Goal: Task Accomplishment & Management: Use online tool/utility

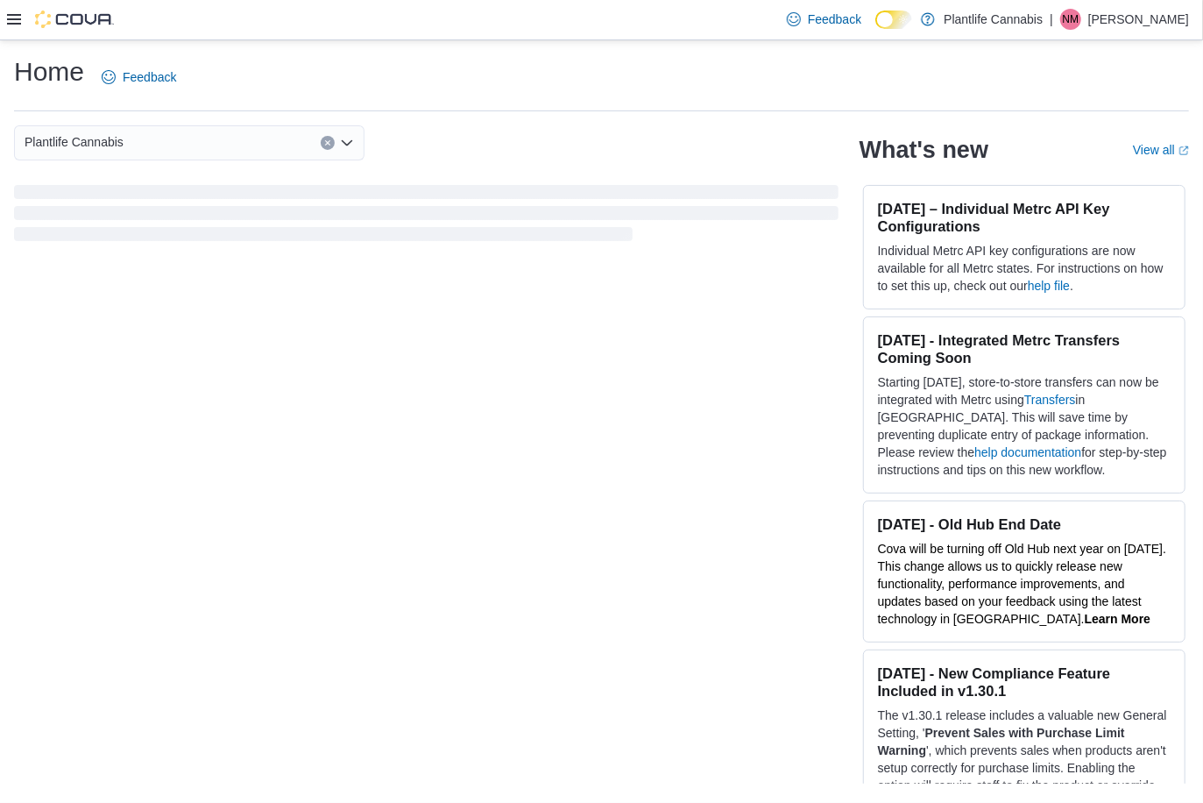
click at [16, 18] on icon at bounding box center [14, 19] width 14 height 14
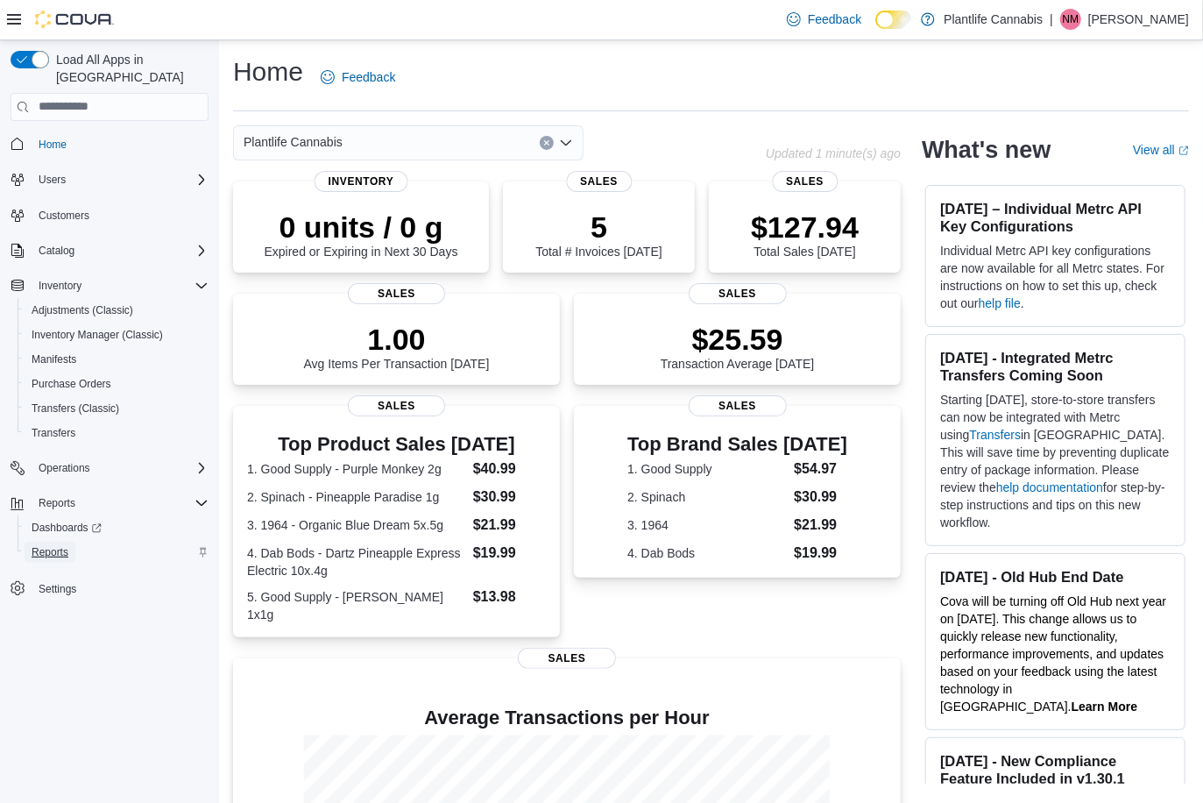
click at [51, 542] on span "Reports" at bounding box center [50, 552] width 37 height 21
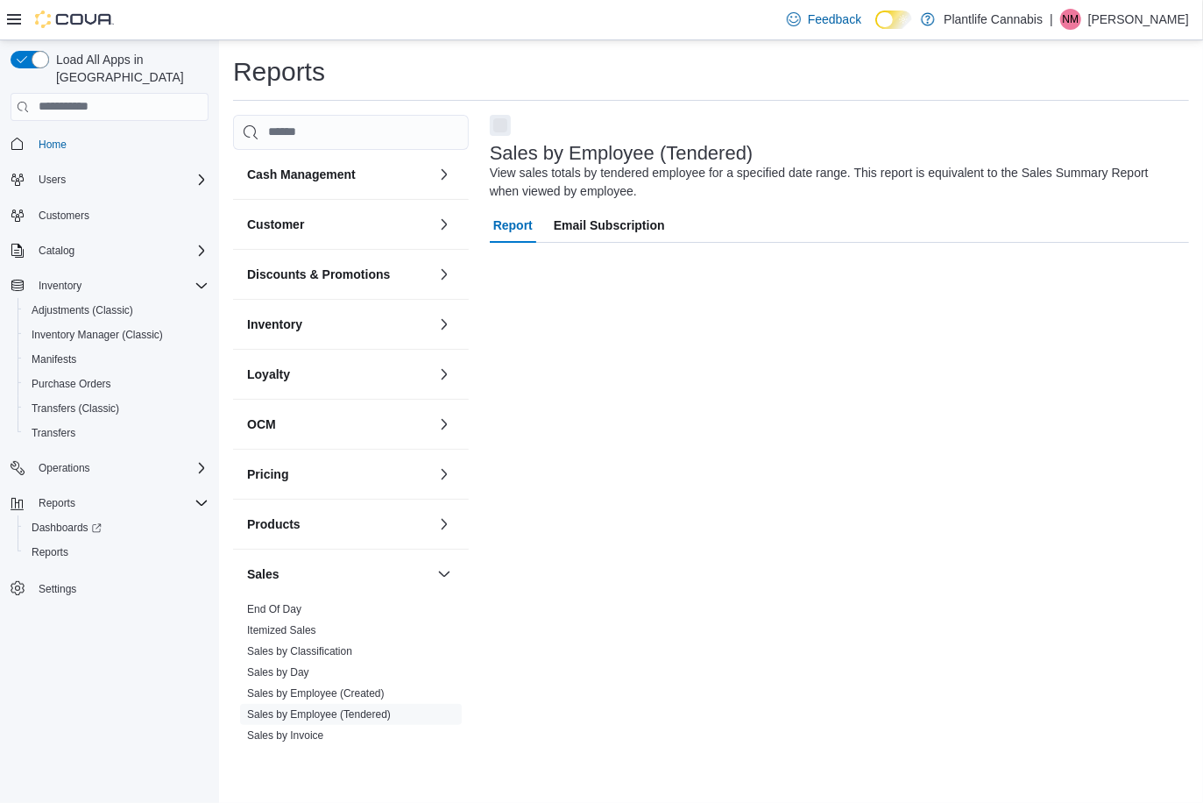
click at [16, 13] on icon at bounding box center [14, 19] width 14 height 14
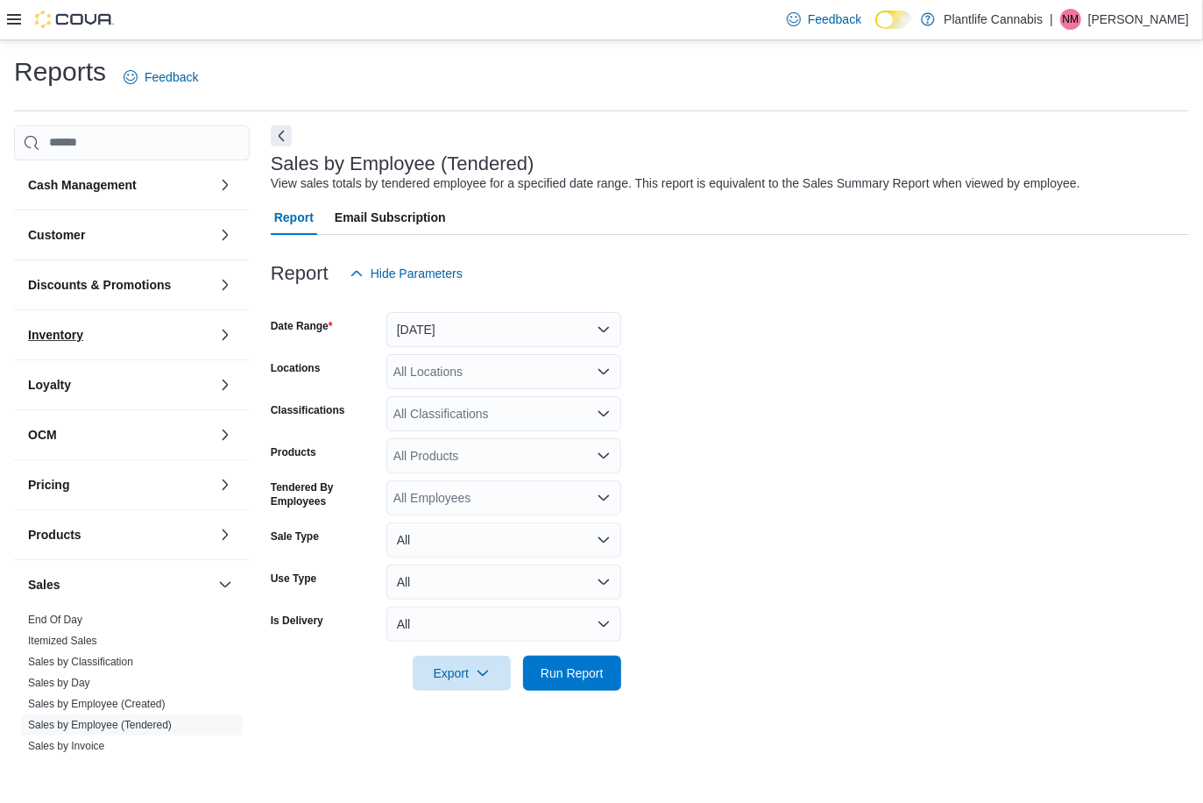
click at [109, 331] on button "Inventory" at bounding box center [119, 335] width 183 height 18
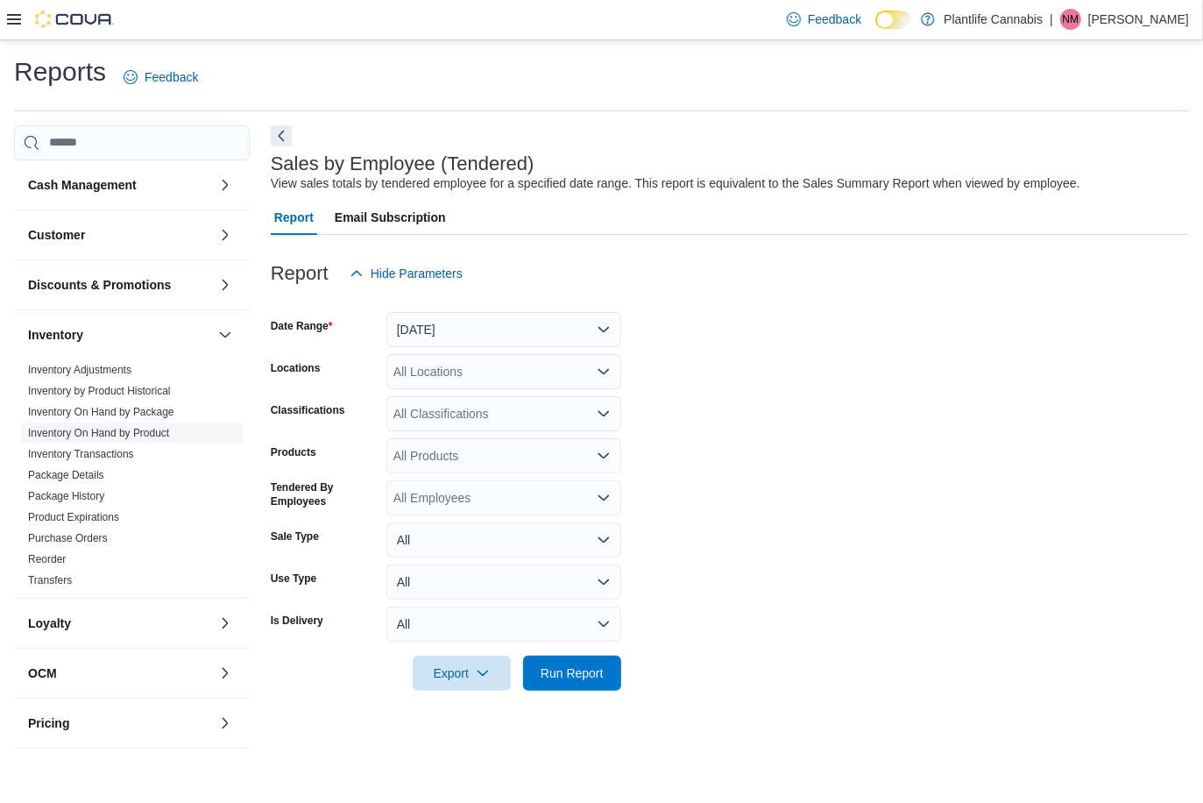
click at [133, 430] on link "Inventory On Hand by Product" at bounding box center [98, 433] width 141 height 12
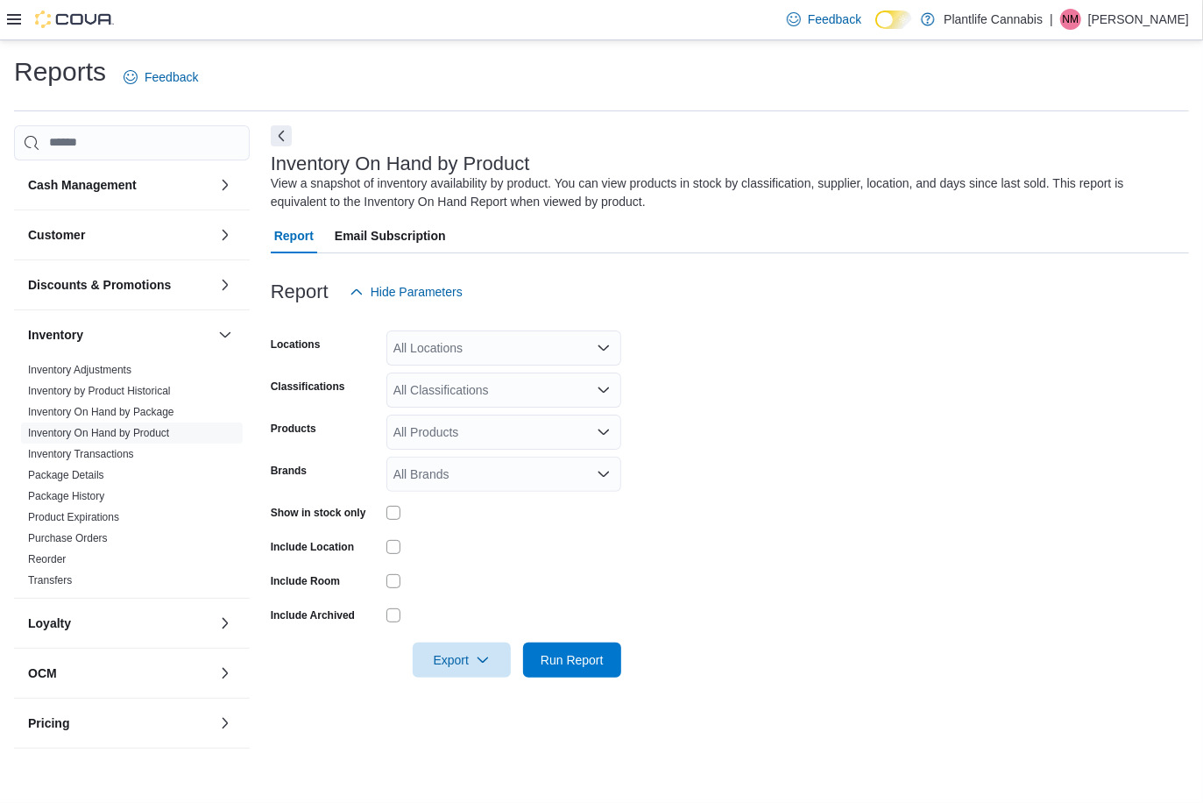
click at [451, 342] on div "All Locations" at bounding box center [504, 347] width 235 height 35
type input "**"
click at [446, 366] on button "Grande Prairie - Westgate" at bounding box center [504, 378] width 235 height 25
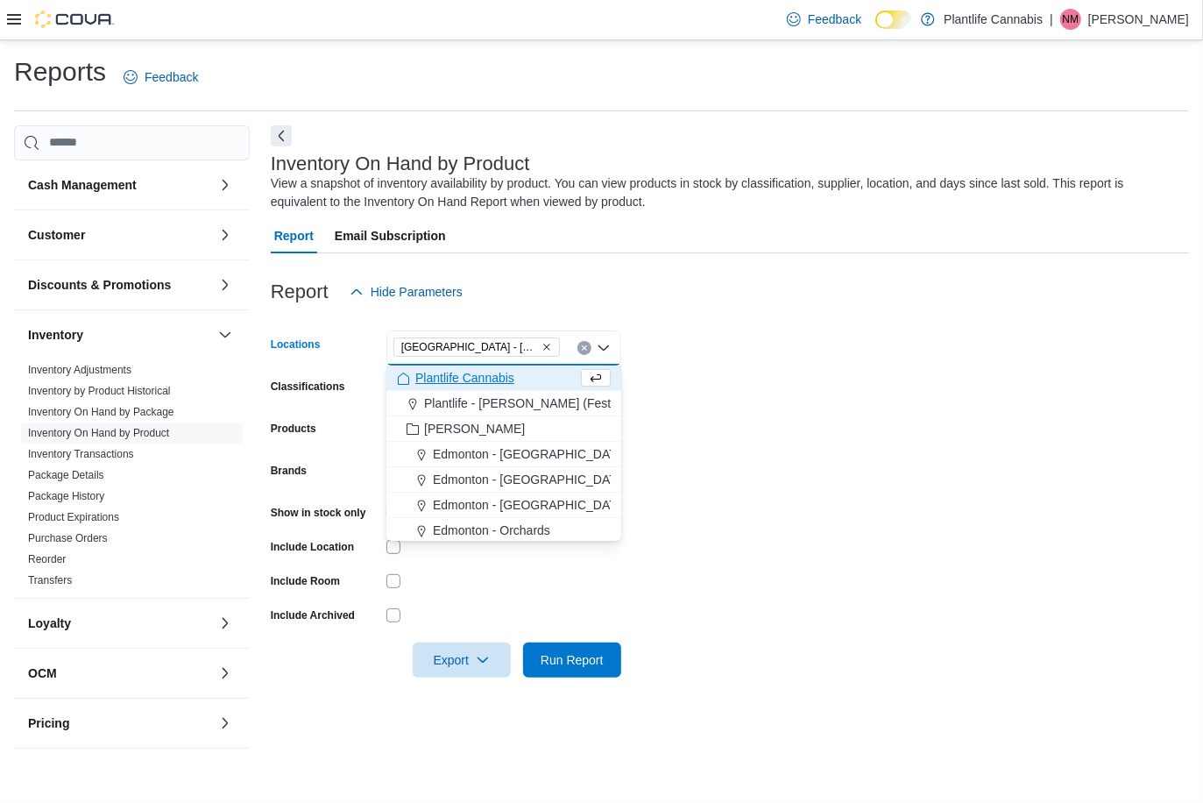
click at [779, 408] on form "Locations Grande Prairie - Westgate Combo box. Selected. Grande Prairie - Westg…" at bounding box center [730, 493] width 919 height 368
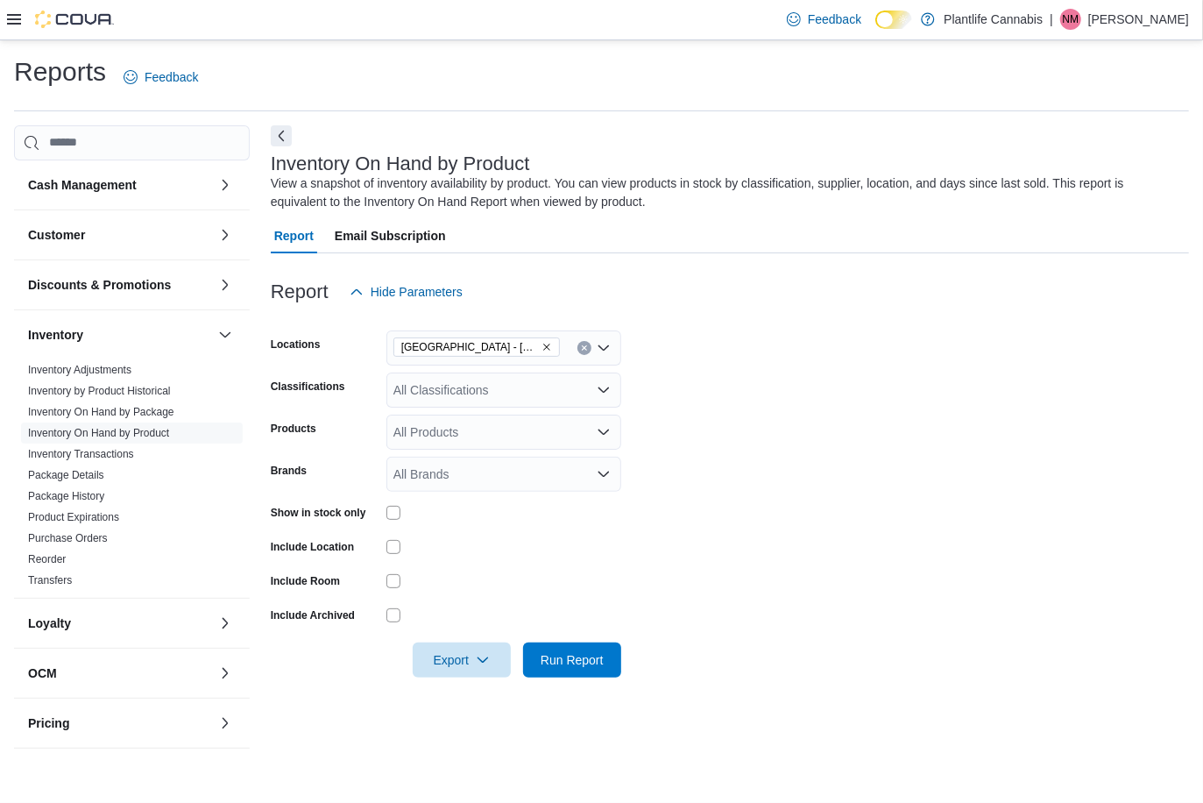
click at [401, 514] on div at bounding box center [504, 513] width 235 height 14
click at [453, 642] on span "Export" at bounding box center [461, 659] width 77 height 35
click at [475, 559] on span "Export to Excel" at bounding box center [462, 552] width 79 height 14
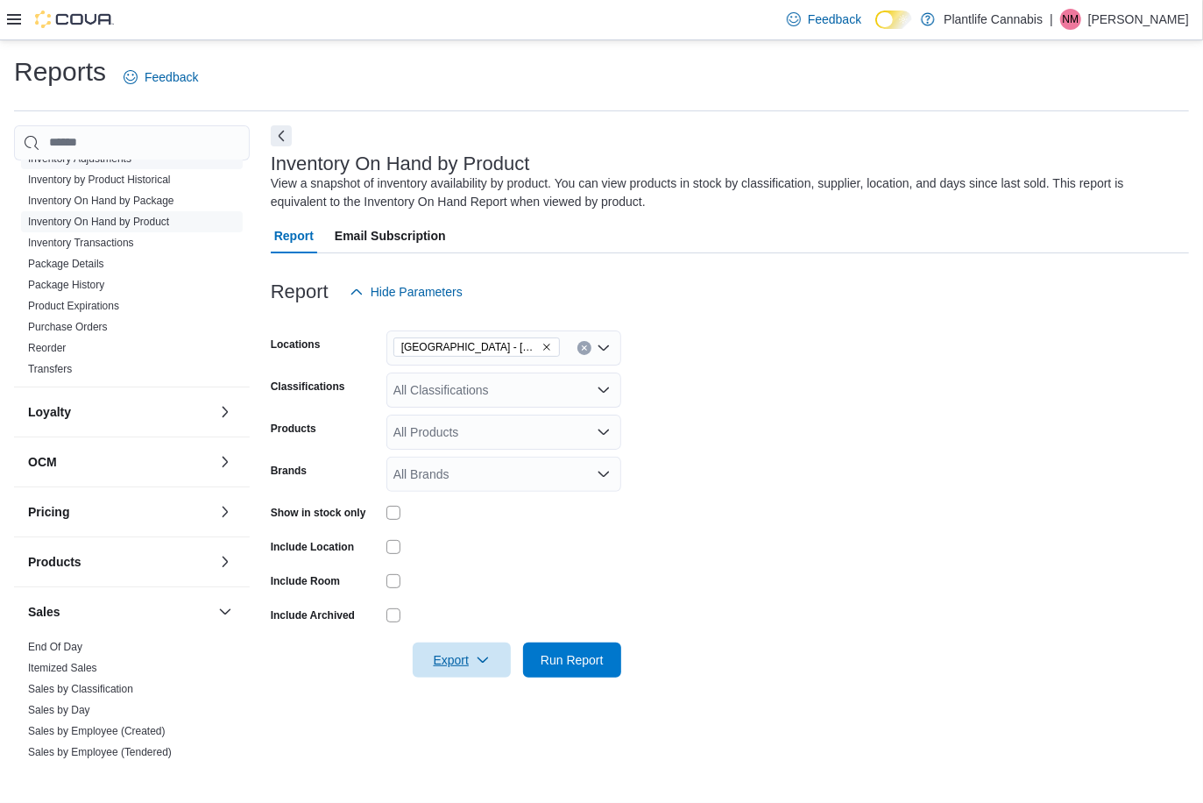
scroll to position [454, 0]
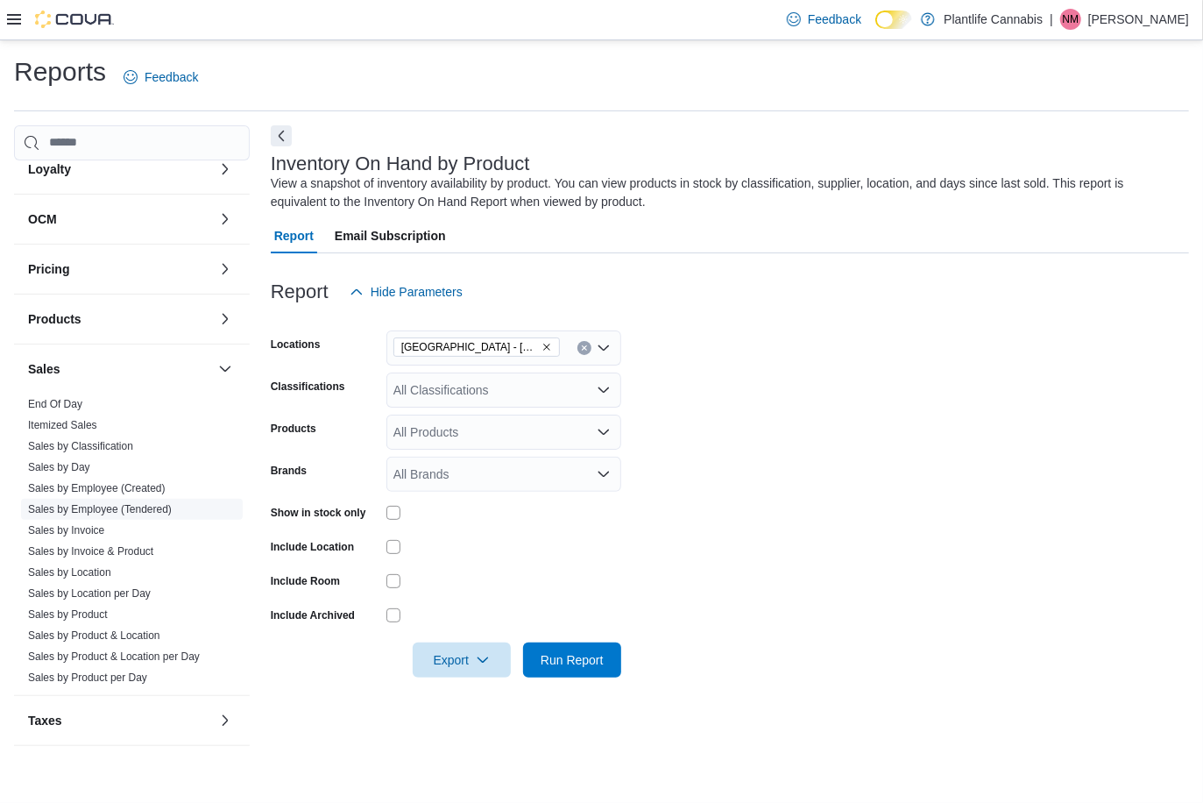
click at [120, 508] on link "Sales by Employee (Tendered)" at bounding box center [100, 509] width 144 height 12
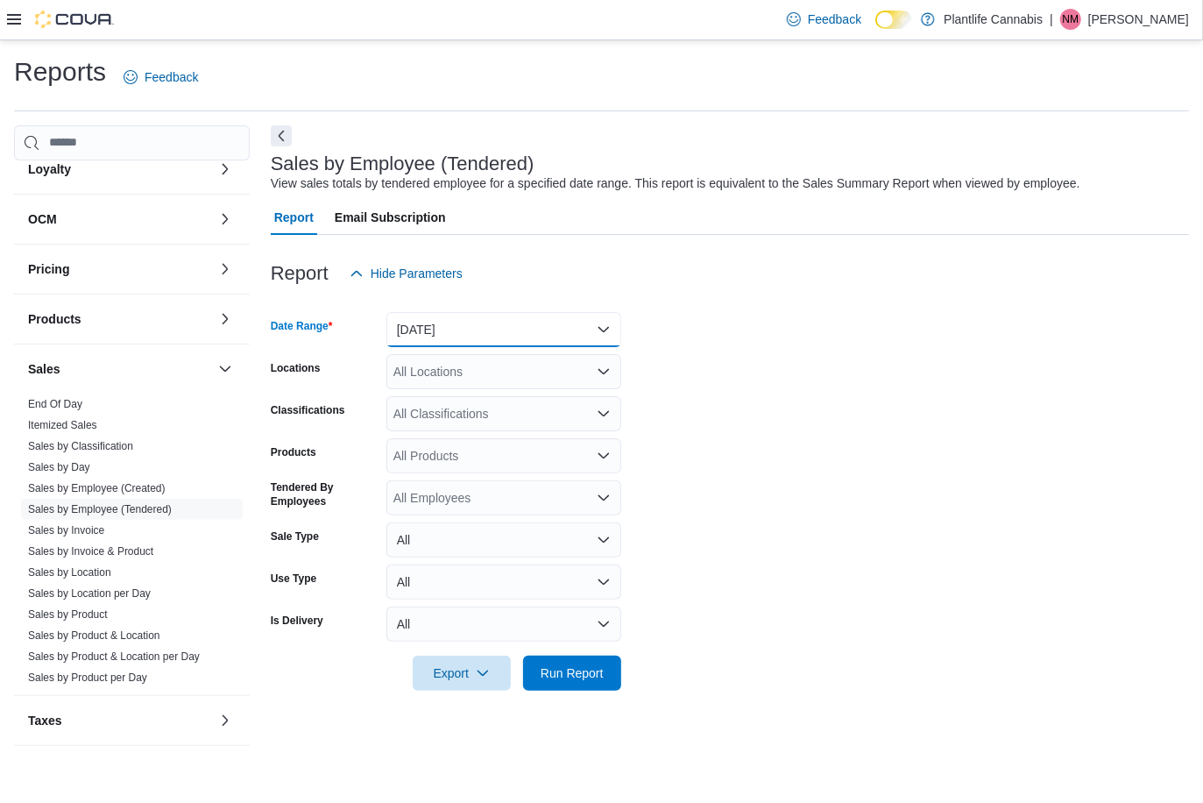
click at [454, 336] on button "Yesterday" at bounding box center [504, 329] width 235 height 35
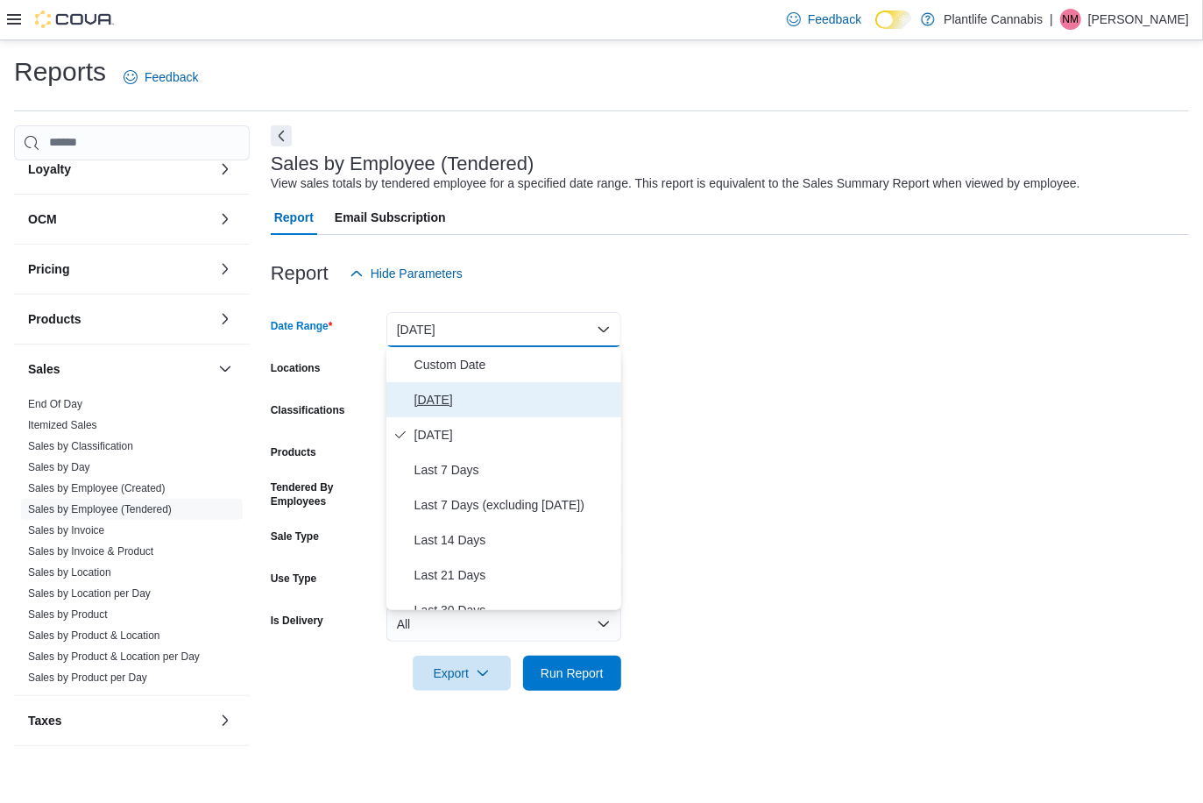
click at [450, 409] on button "Today" at bounding box center [504, 399] width 235 height 35
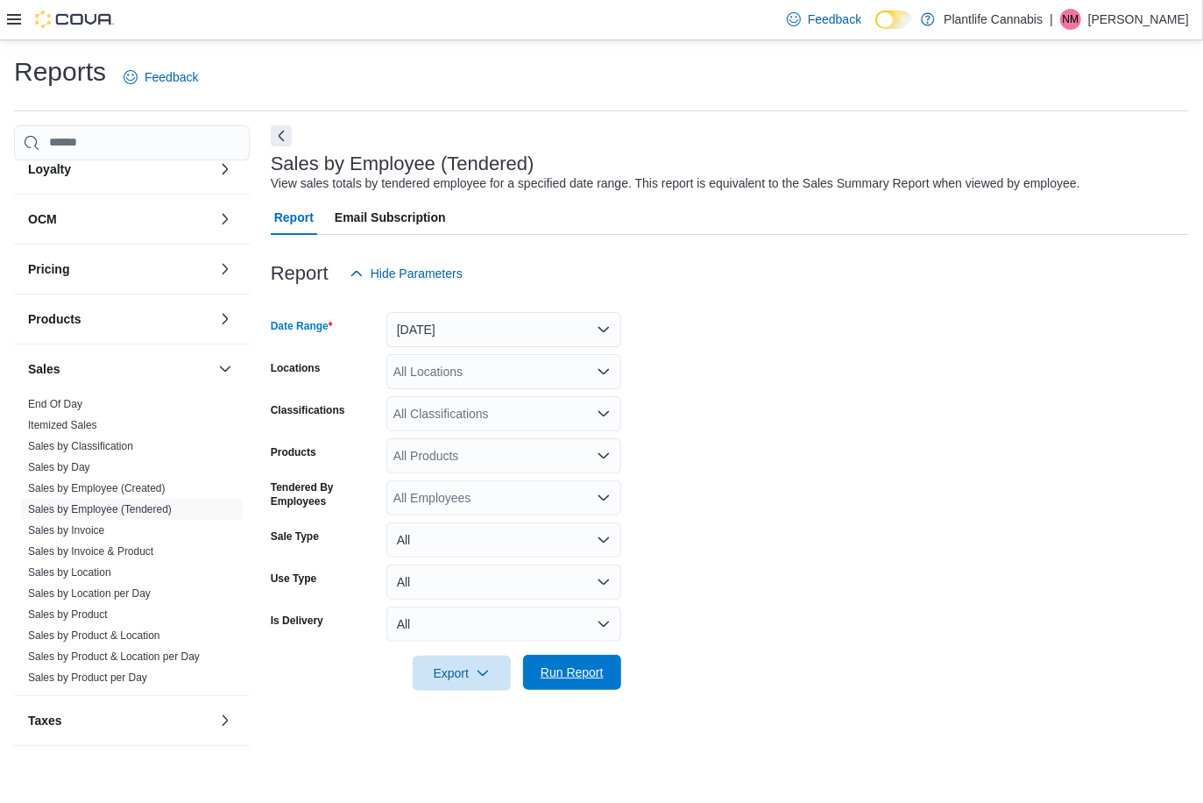
click at [575, 667] on span "Run Report" at bounding box center [572, 673] width 63 height 18
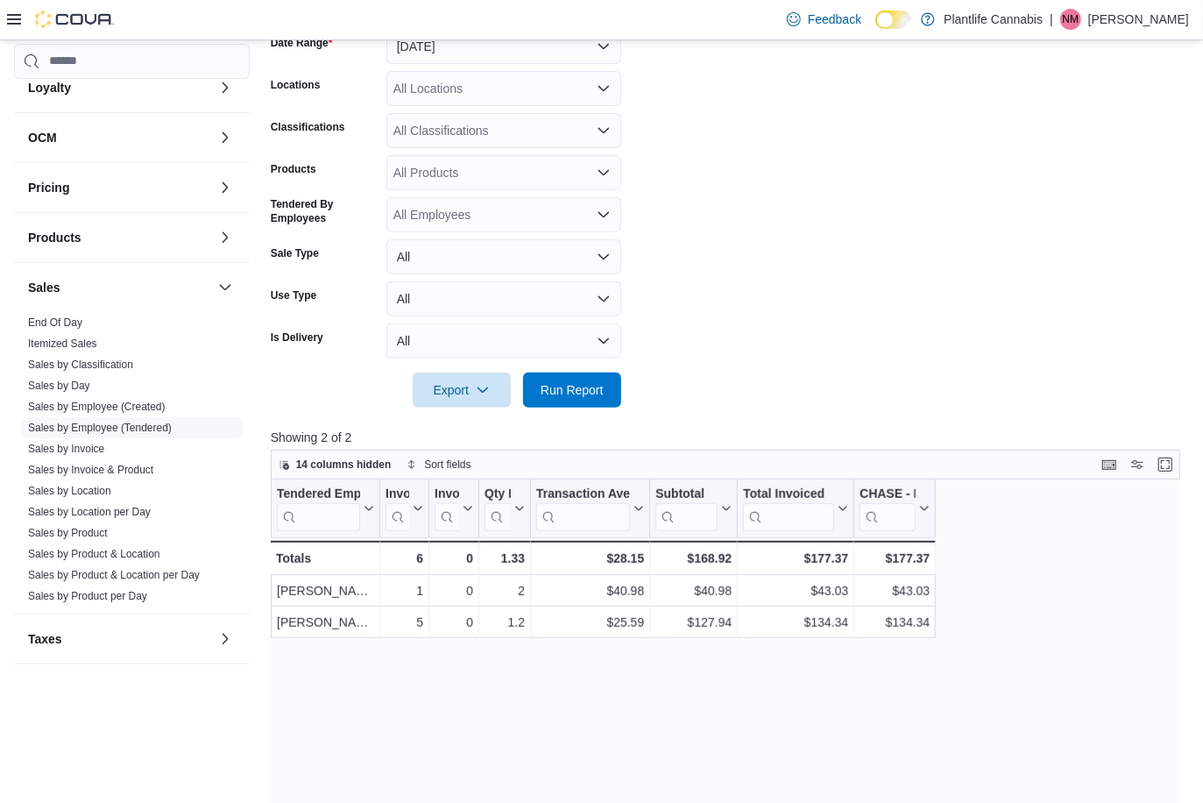
scroll to position [232, 0]
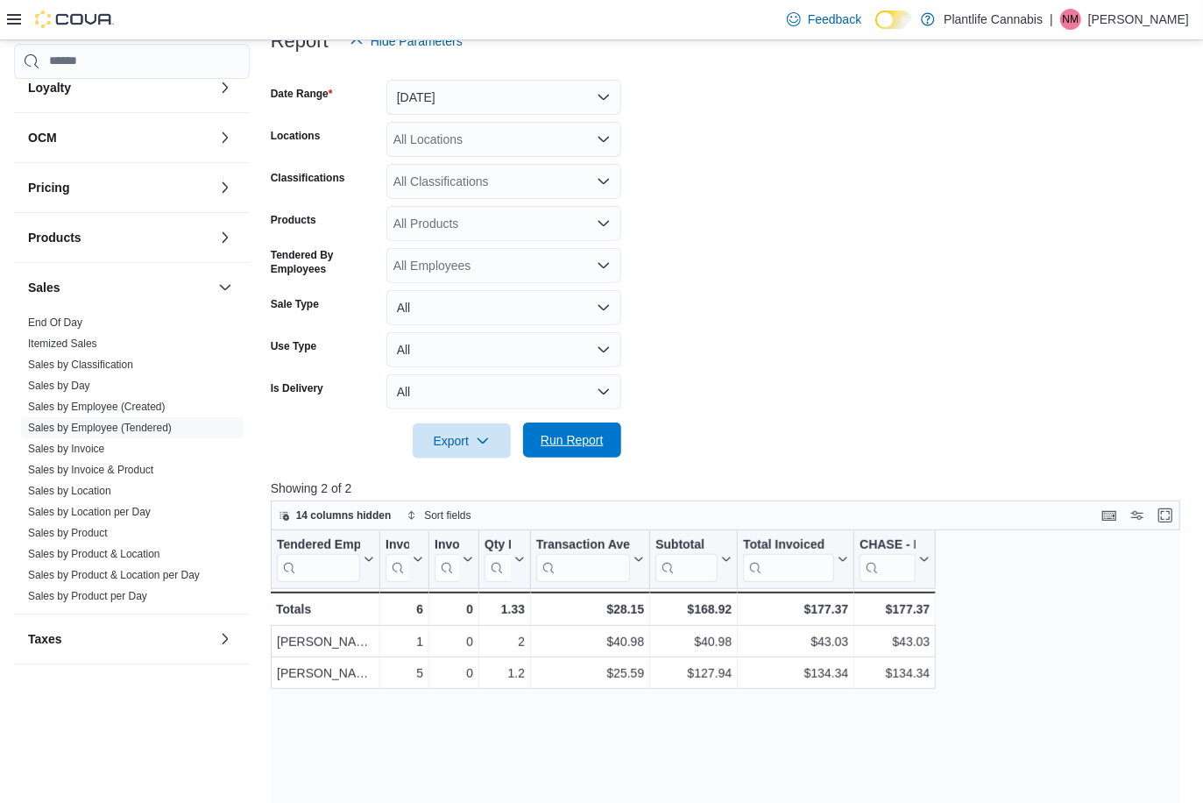
click at [574, 438] on span "Run Report" at bounding box center [572, 440] width 63 height 18
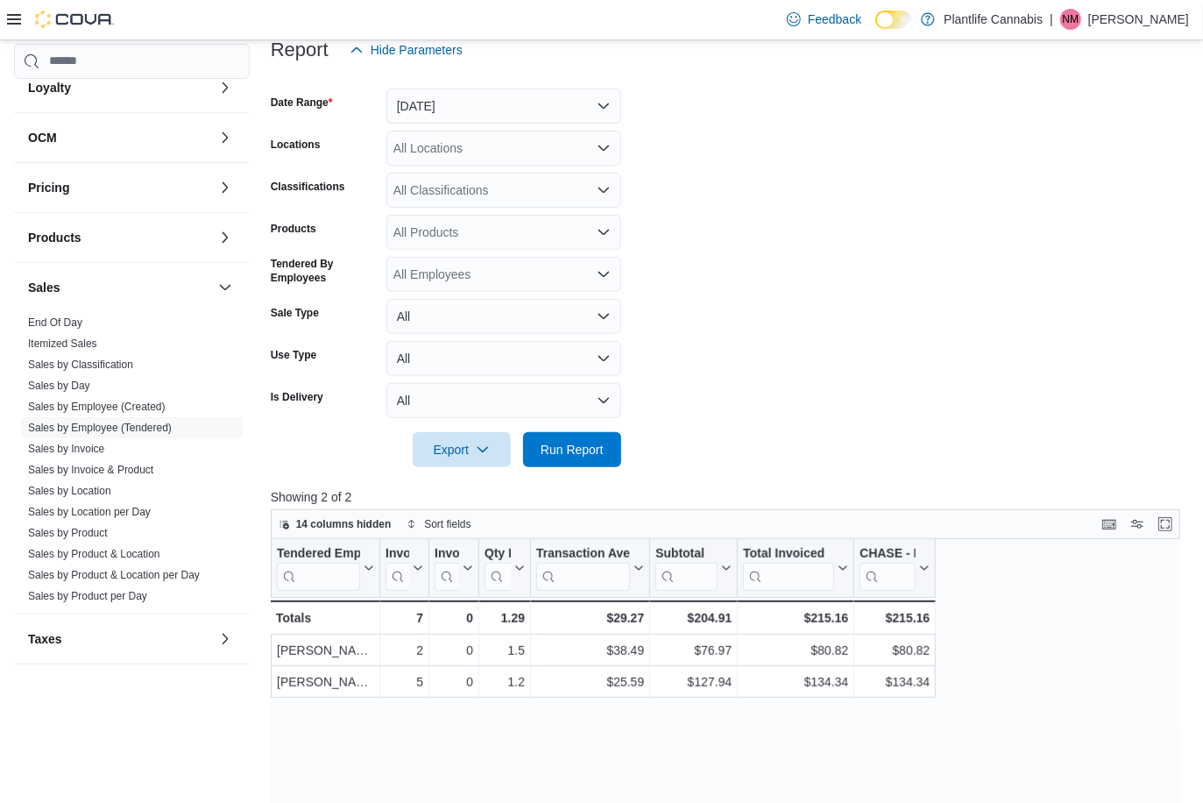
scroll to position [221, 0]
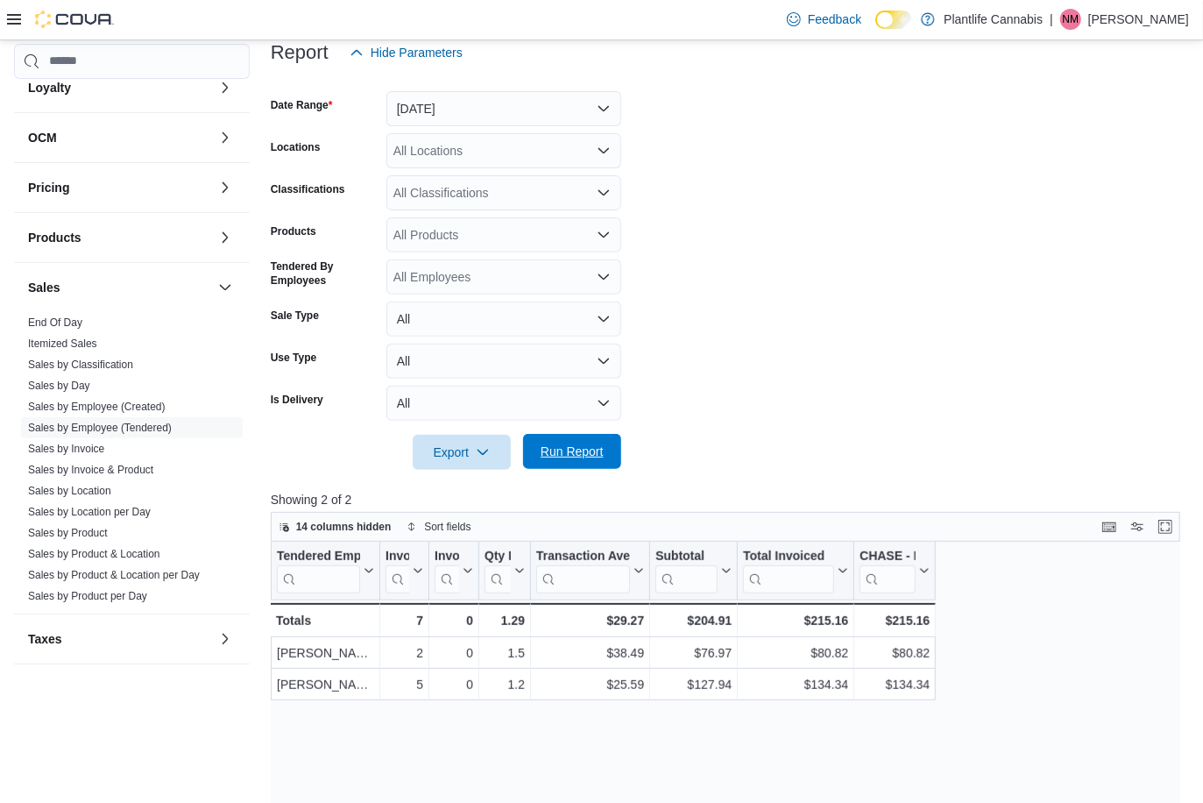
click at [555, 447] on span "Run Report" at bounding box center [572, 452] width 63 height 18
click at [572, 447] on span "Run Report" at bounding box center [572, 452] width 63 height 18
click at [590, 464] on span "Run Report" at bounding box center [572, 451] width 77 height 35
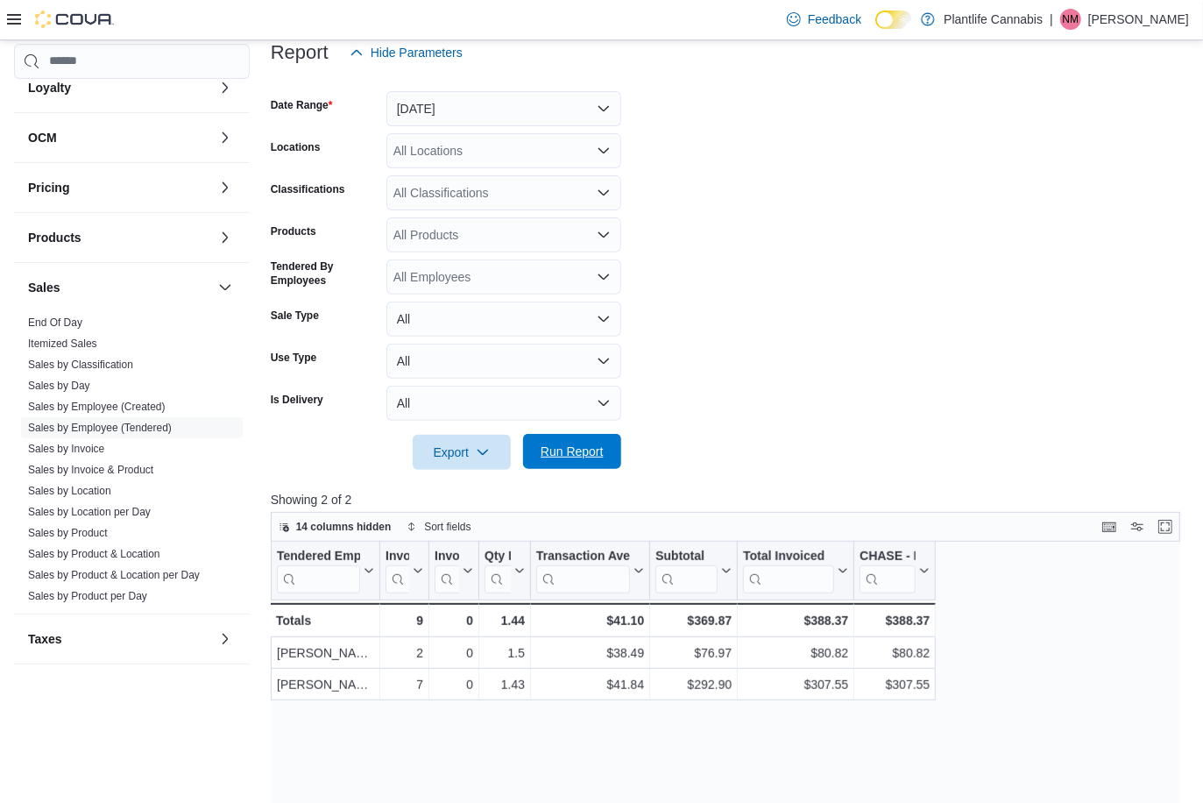
click at [590, 464] on span "Run Report" at bounding box center [572, 451] width 77 height 35
click at [588, 454] on span "Run Report" at bounding box center [572, 452] width 63 height 18
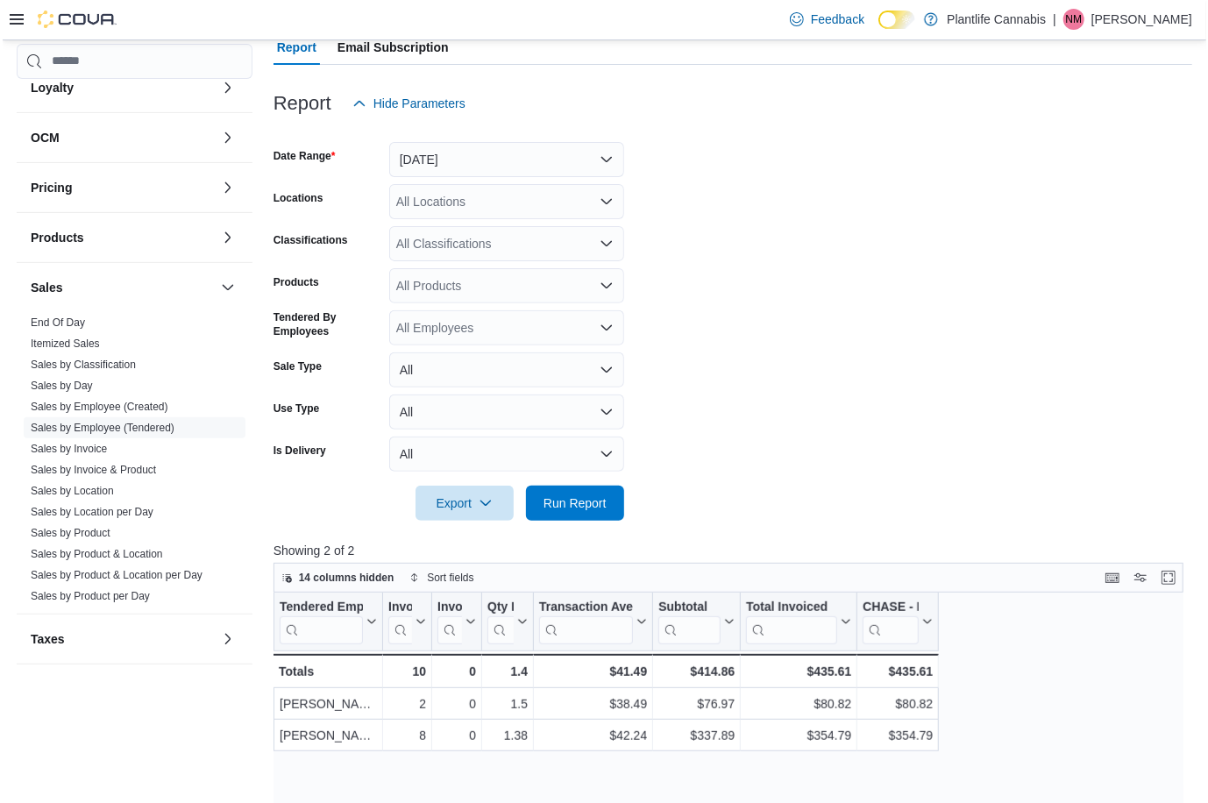
scroll to position [167, 0]
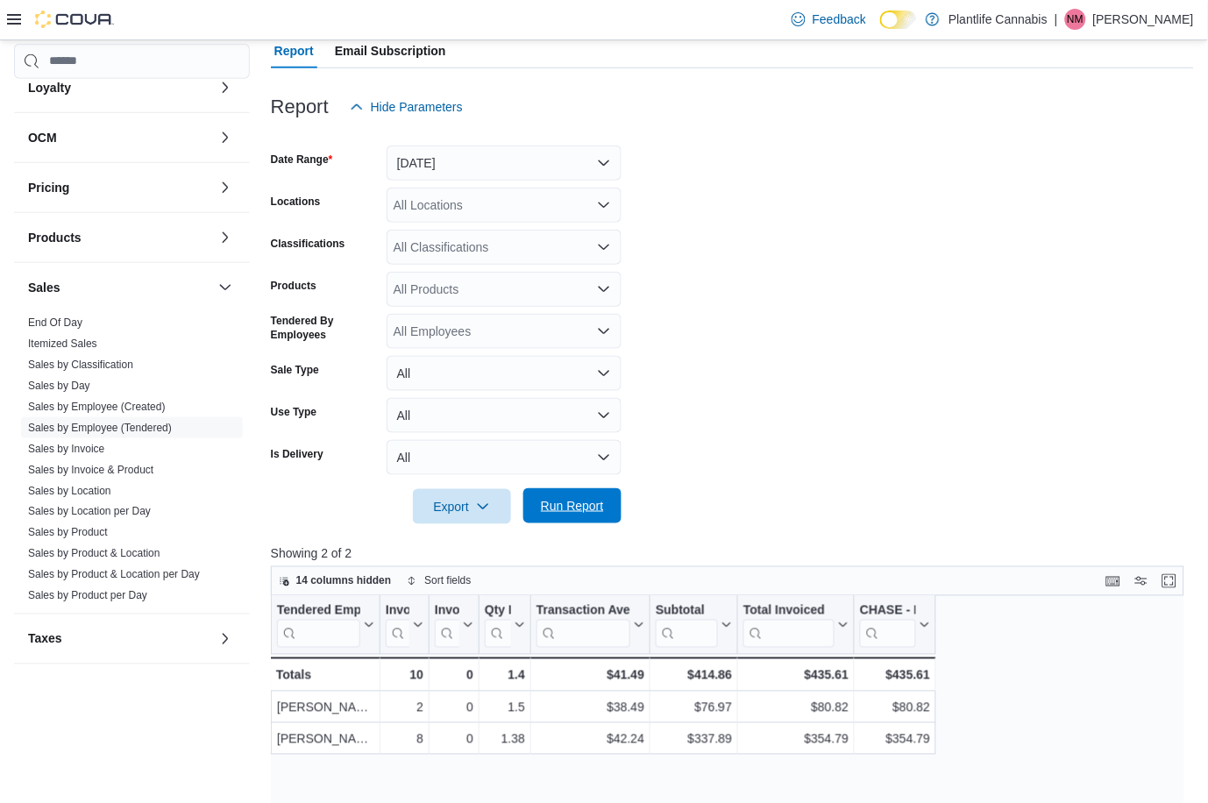
click at [596, 499] on span "Run Report" at bounding box center [572, 506] width 63 height 18
click at [492, 170] on button "Today" at bounding box center [504, 163] width 235 height 35
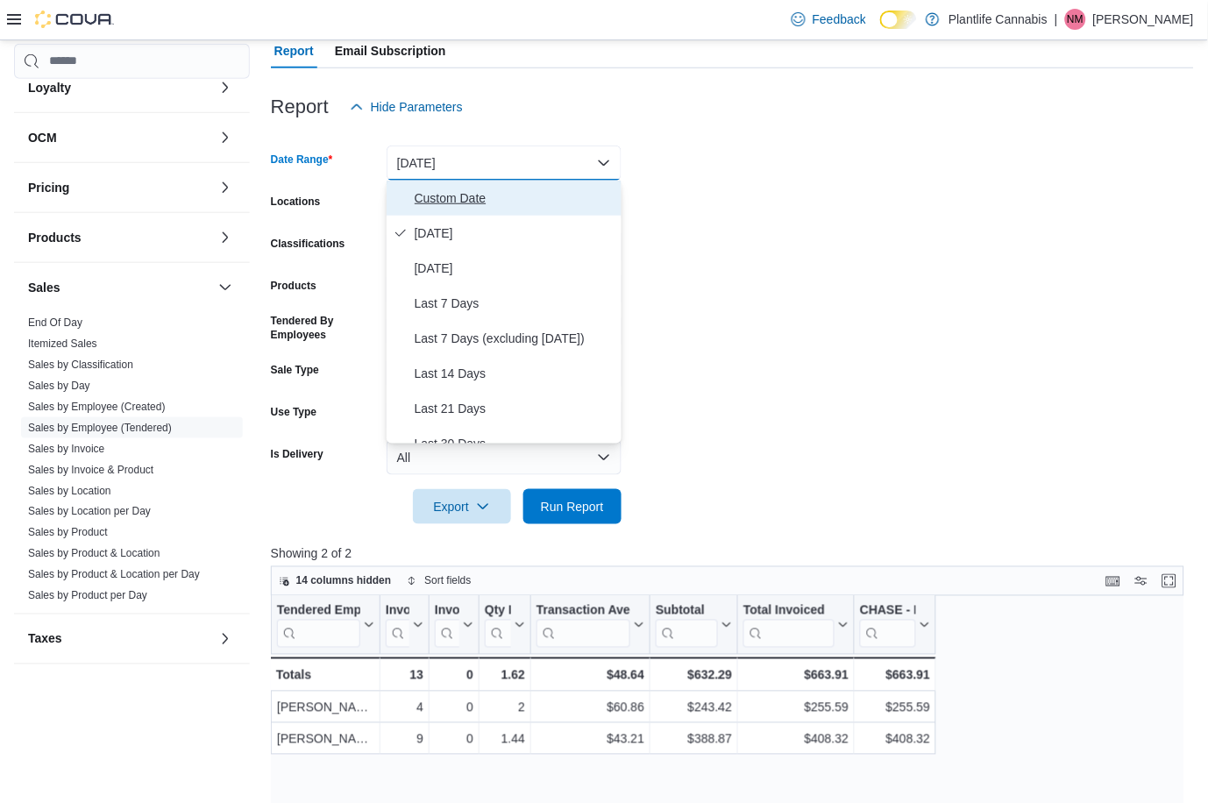
click at [488, 199] on span "Custom Date" at bounding box center [515, 198] width 200 height 21
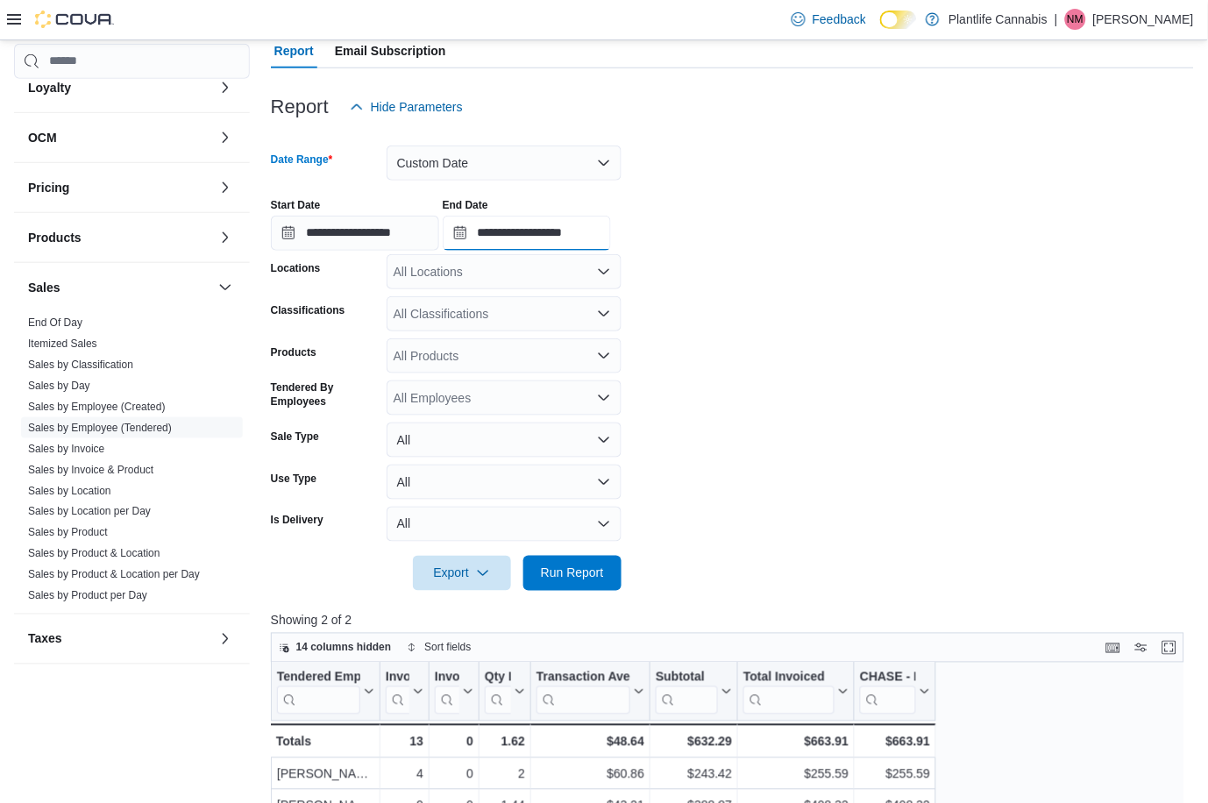
click at [592, 232] on input "**********" at bounding box center [527, 233] width 168 height 35
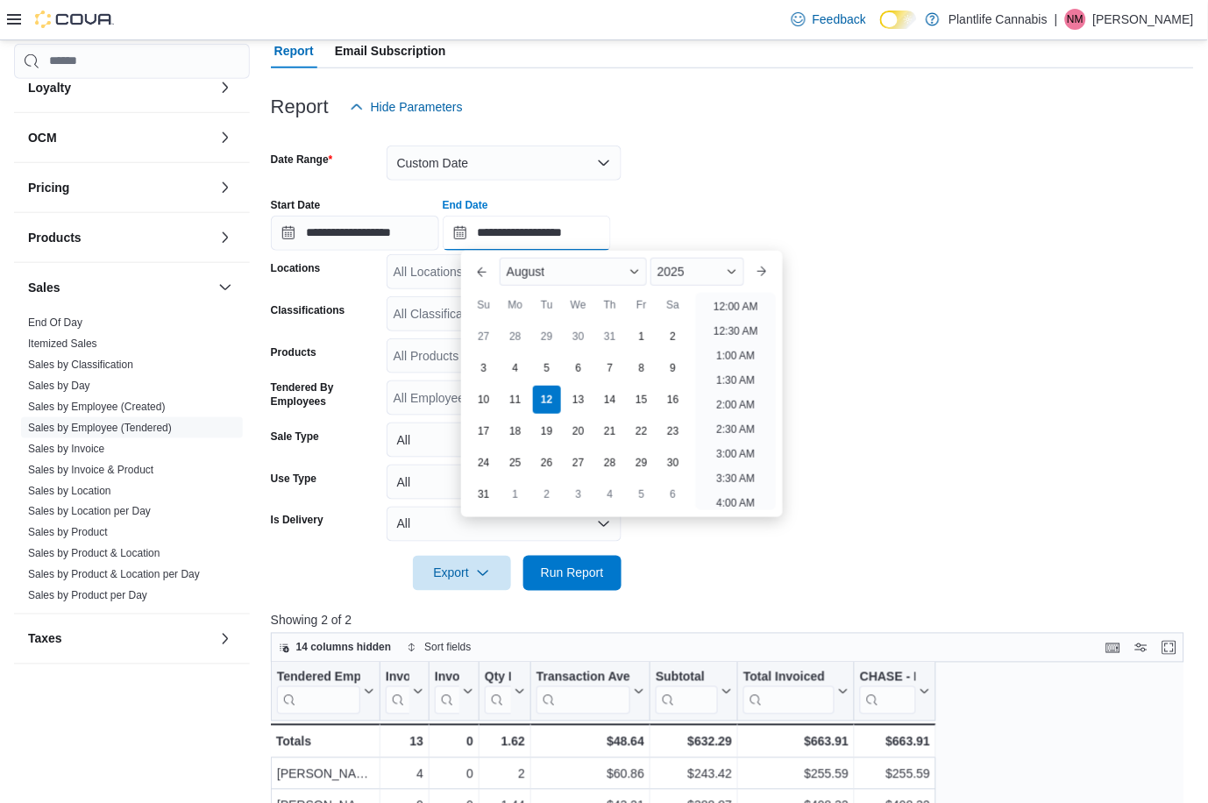
scroll to position [964, 0]
click at [408, 227] on input "**********" at bounding box center [355, 233] width 168 height 35
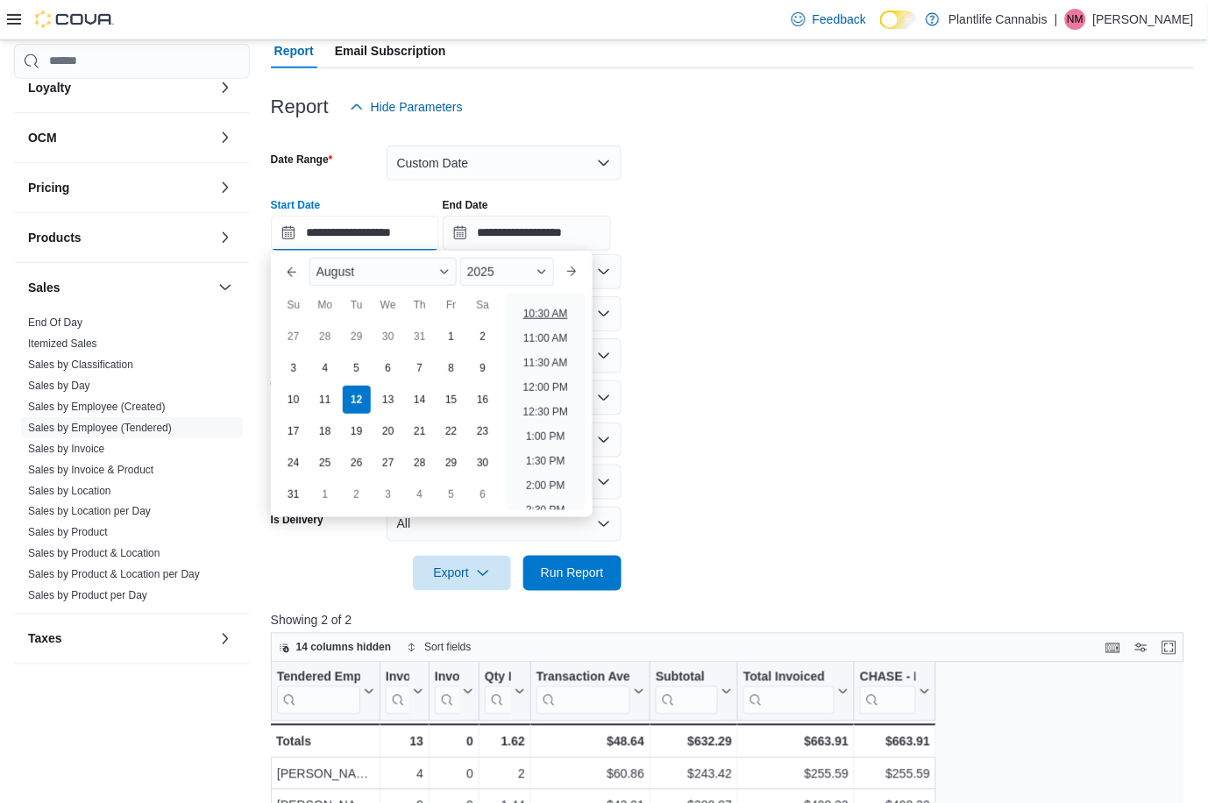
scroll to position [472, 0]
click at [560, 326] on li "10:00 AM" at bounding box center [545, 326] width 59 height 21
type input "**********"
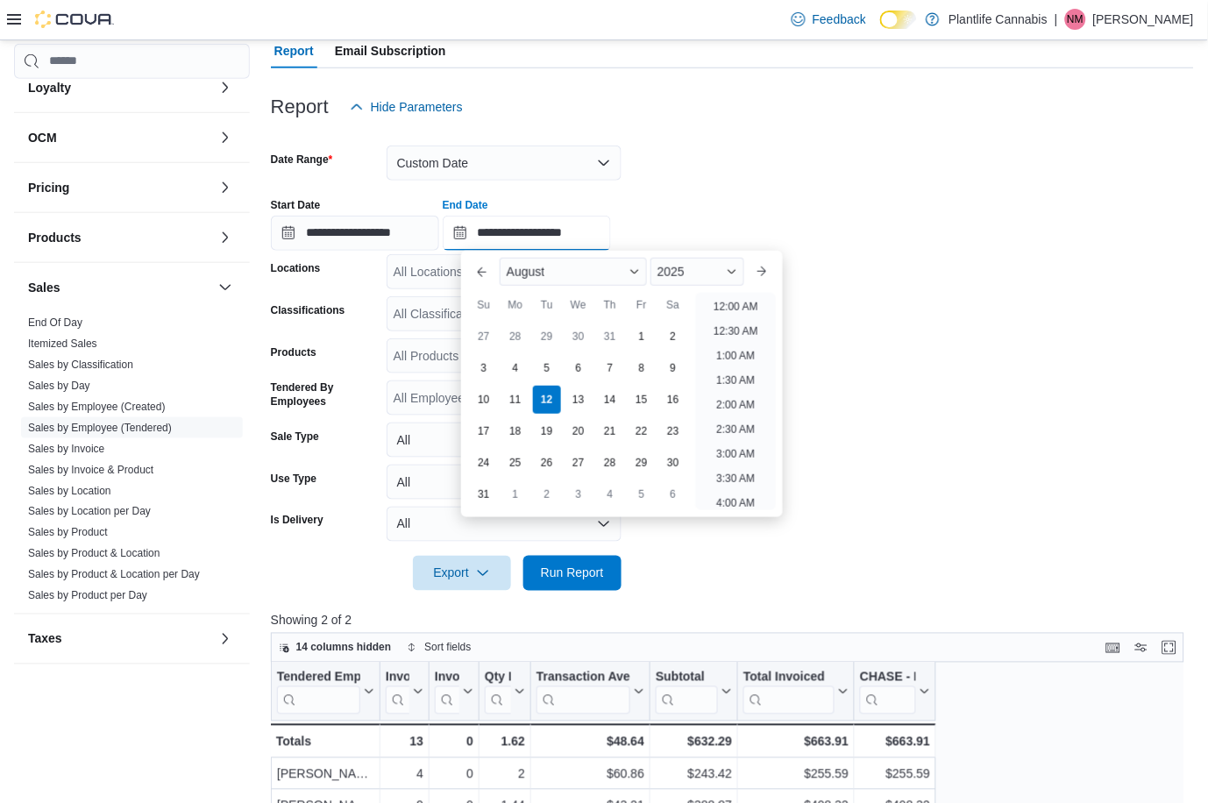
click at [607, 241] on input "**********" at bounding box center [527, 233] width 168 height 35
click at [752, 296] on li "11:00 AM" at bounding box center [735, 296] width 59 height 21
type input "**********"
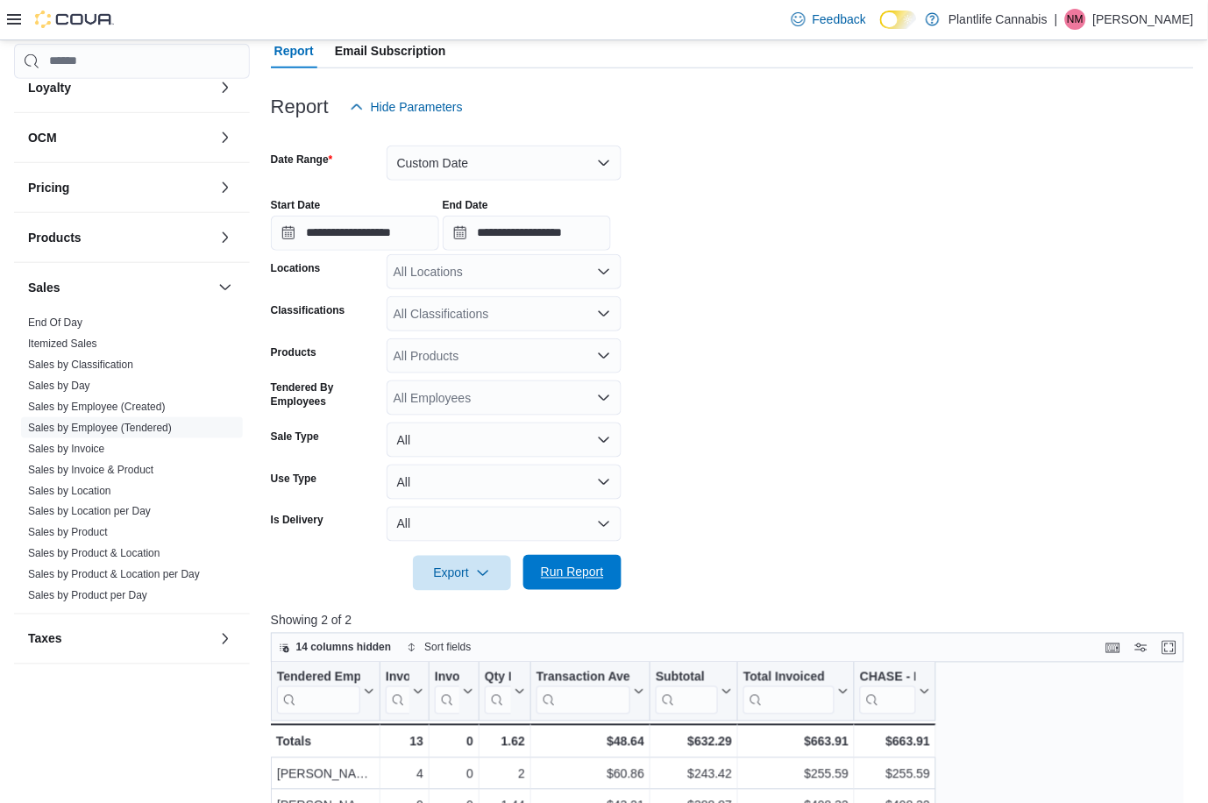
click at [579, 581] on span "Run Report" at bounding box center [572, 572] width 77 height 35
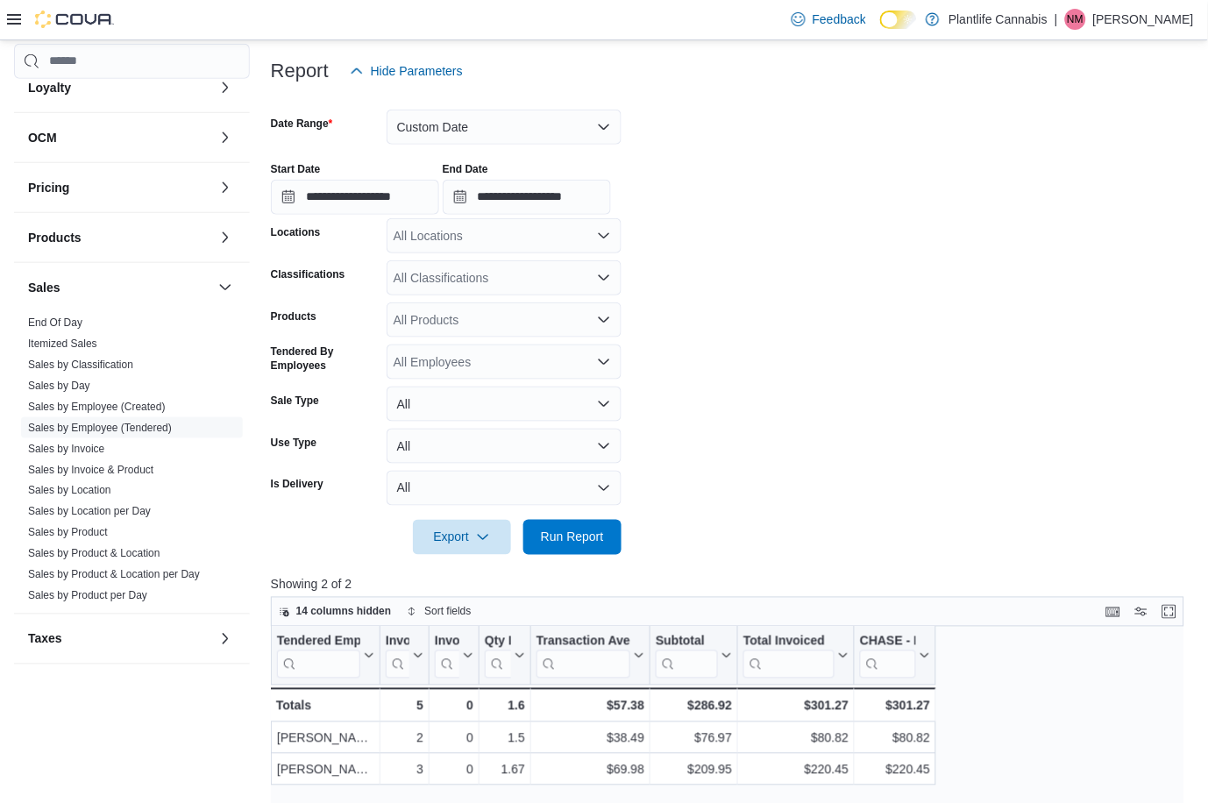
scroll to position [205, 0]
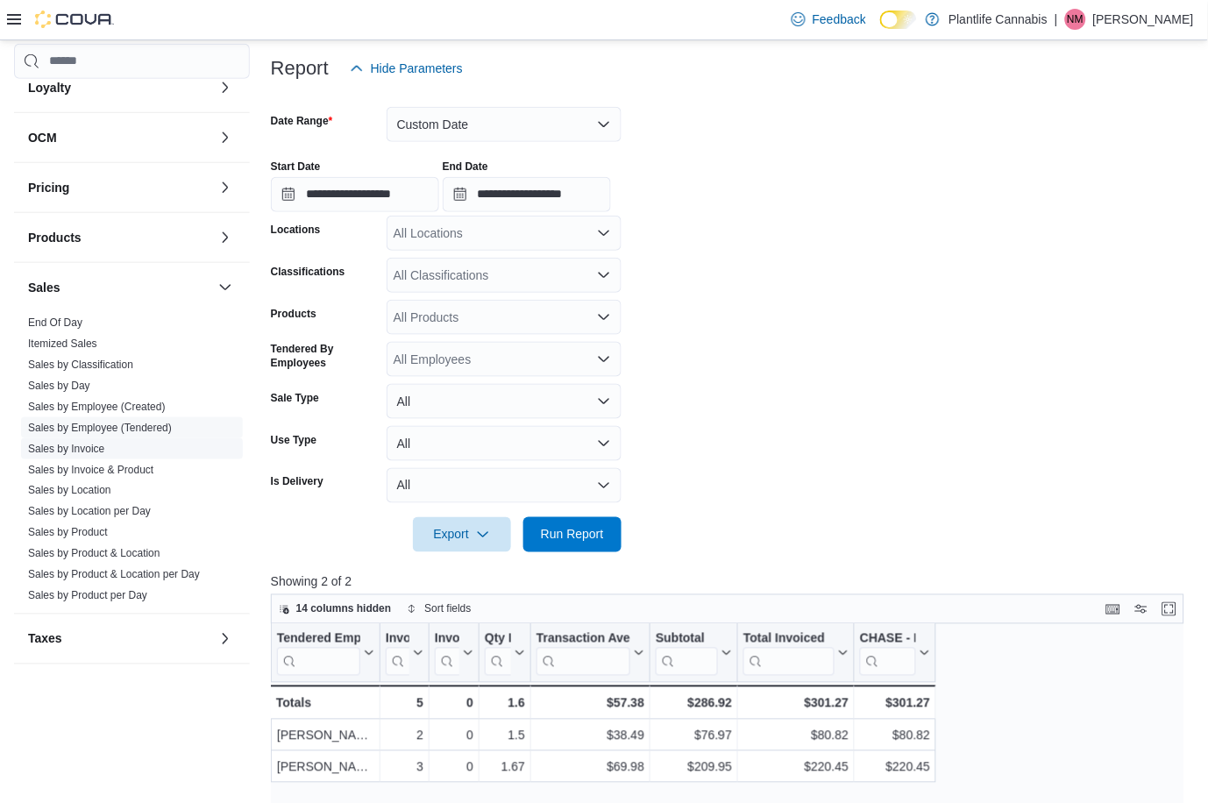
click at [100, 446] on link "Sales by Invoice" at bounding box center [66, 449] width 76 height 12
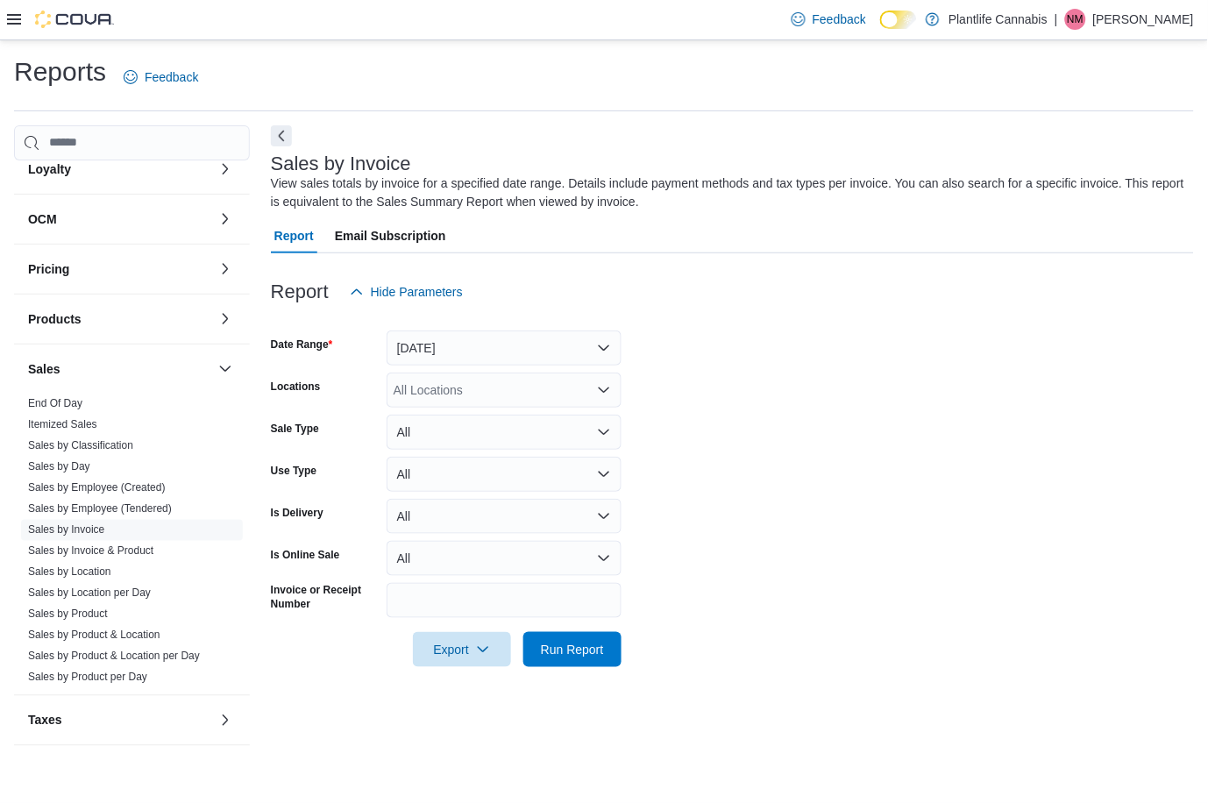
click at [438, 363] on form "Date Range Yesterday Locations All Locations Sale Type All Use Type All Is Deli…" at bounding box center [732, 488] width 923 height 358
click at [444, 355] on button "Yesterday" at bounding box center [504, 347] width 235 height 35
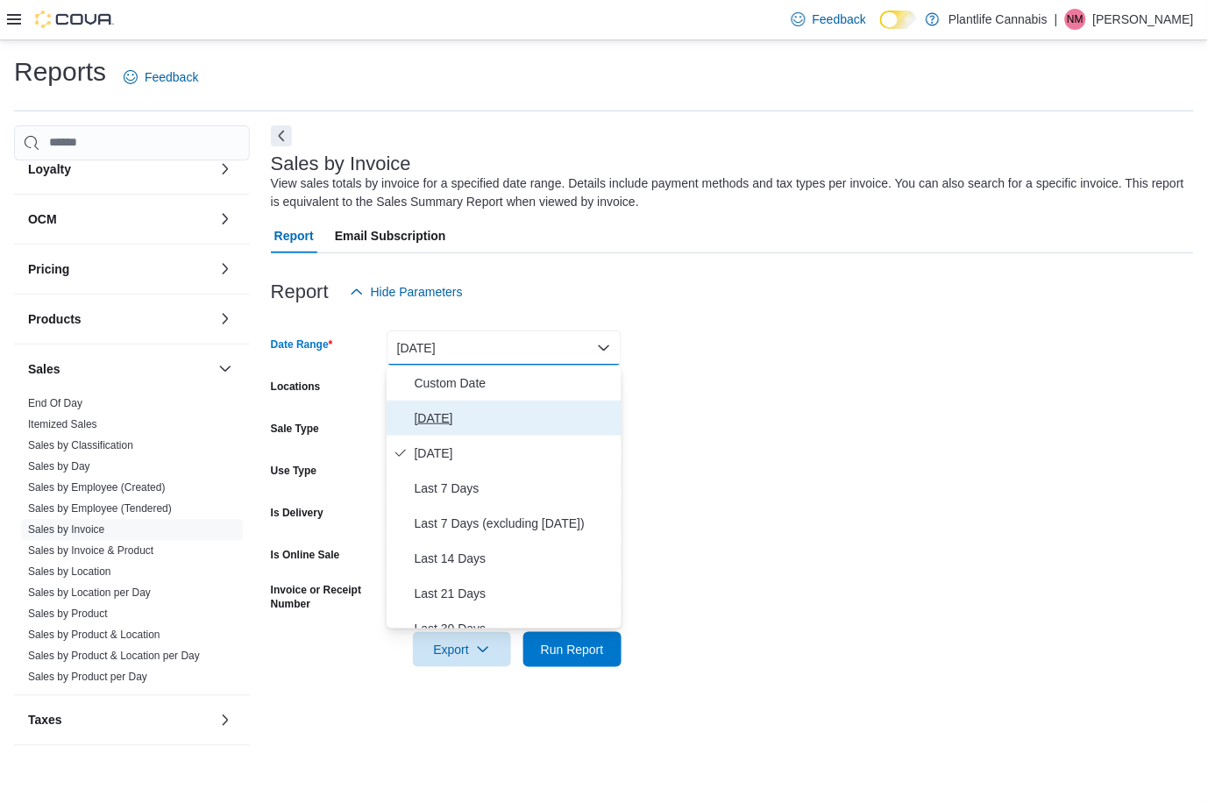
click at [430, 411] on span "Today" at bounding box center [515, 418] width 200 height 21
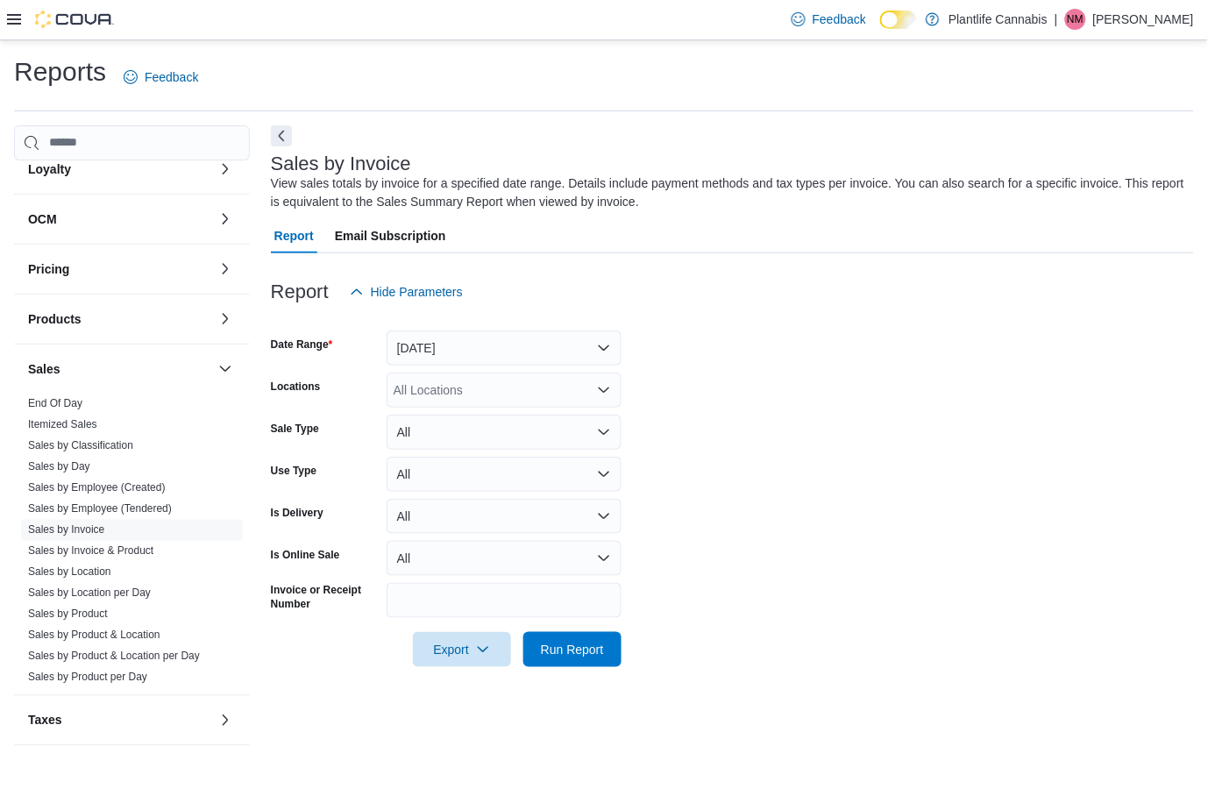
click at [450, 387] on div "All Locations" at bounding box center [504, 390] width 235 height 35
type input "**"
click at [472, 423] on span "Grande Prairie - Westgate" at bounding box center [566, 420] width 266 height 18
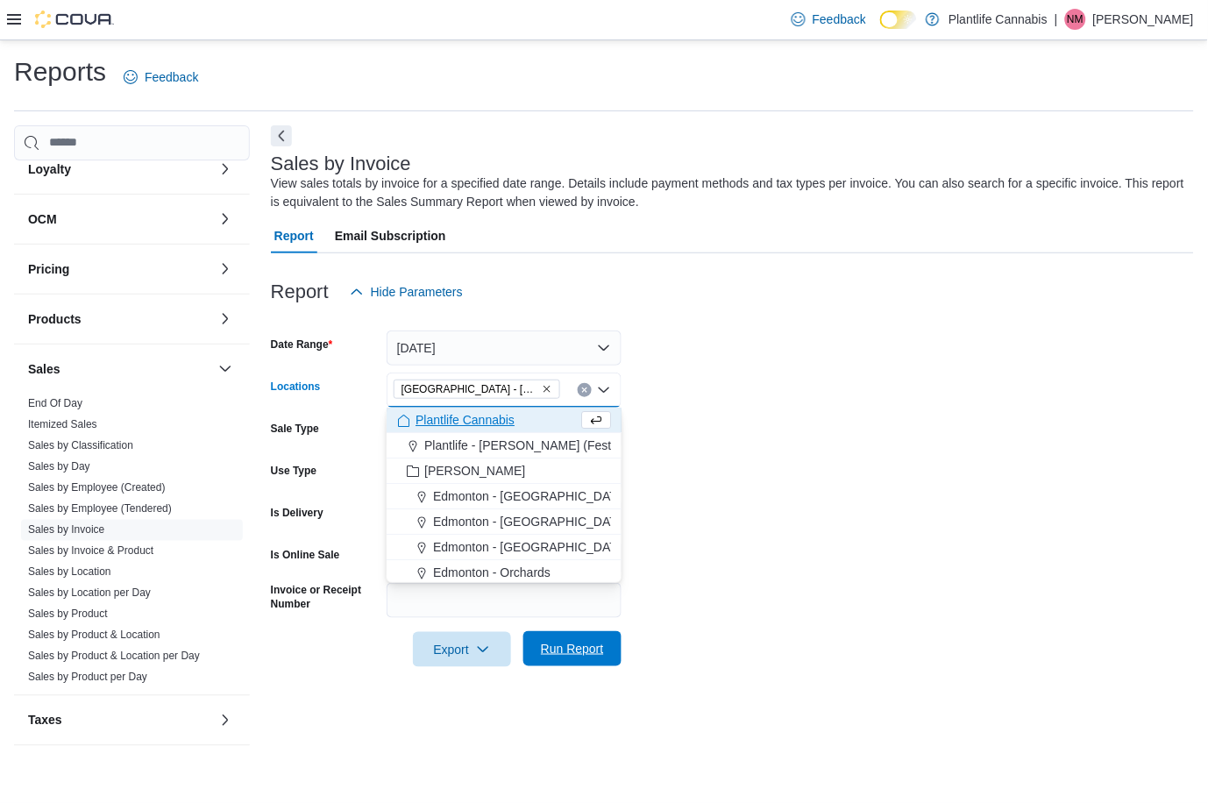
click at [587, 657] on span "Run Report" at bounding box center [572, 649] width 63 height 18
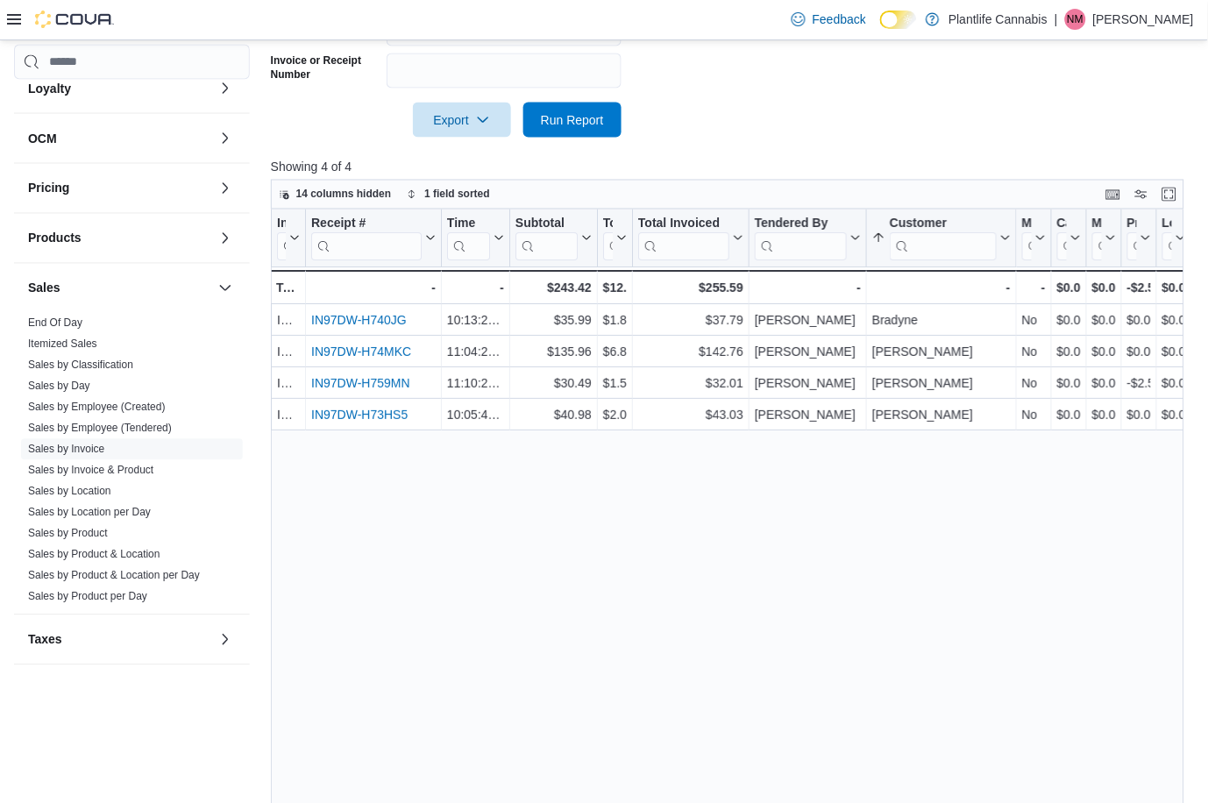
scroll to position [526, 0]
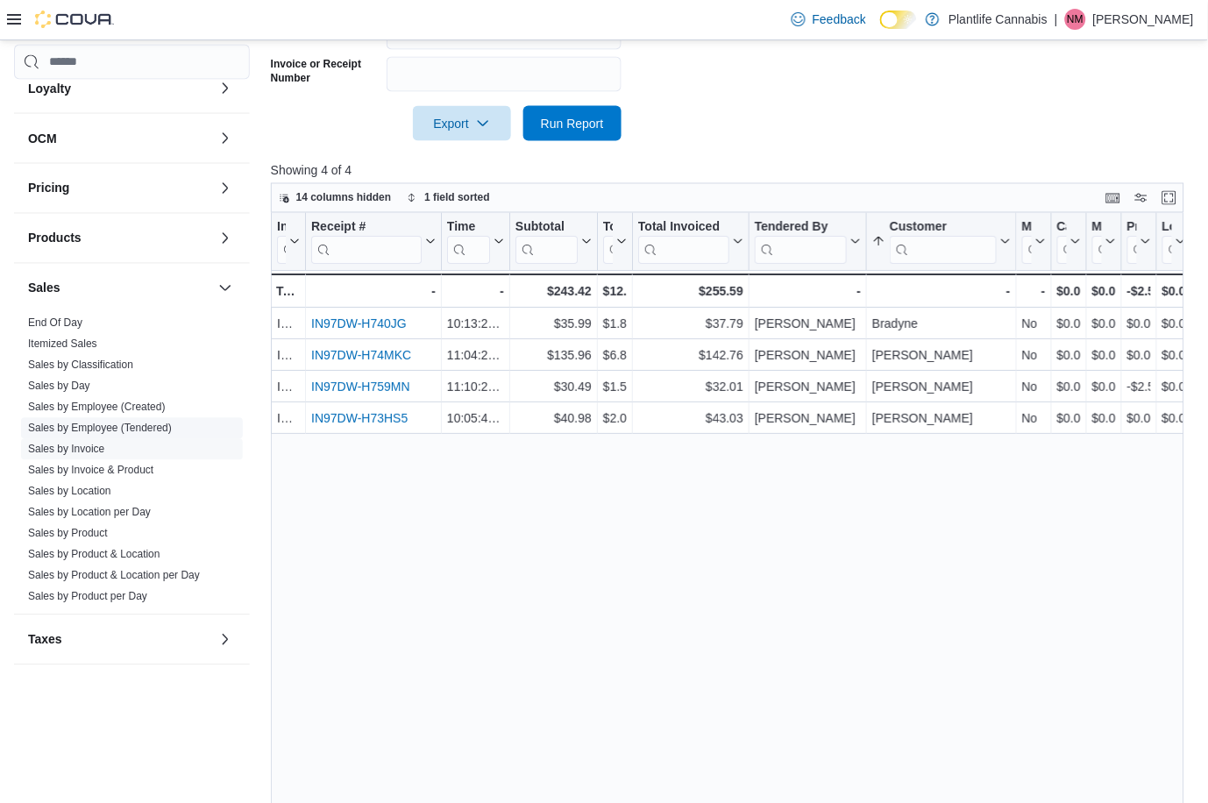
click at [169, 425] on link "Sales by Employee (Tendered)" at bounding box center [100, 428] width 144 height 12
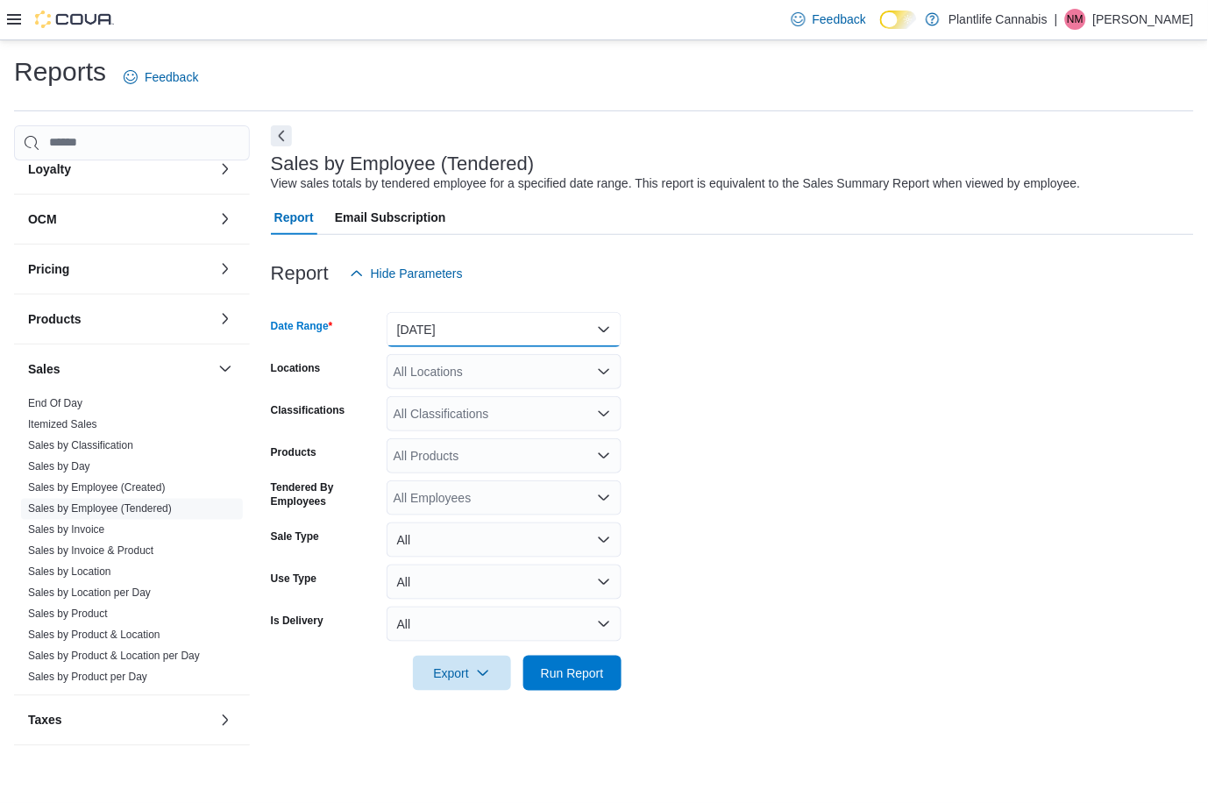
click at [549, 333] on button "Yesterday" at bounding box center [504, 329] width 235 height 35
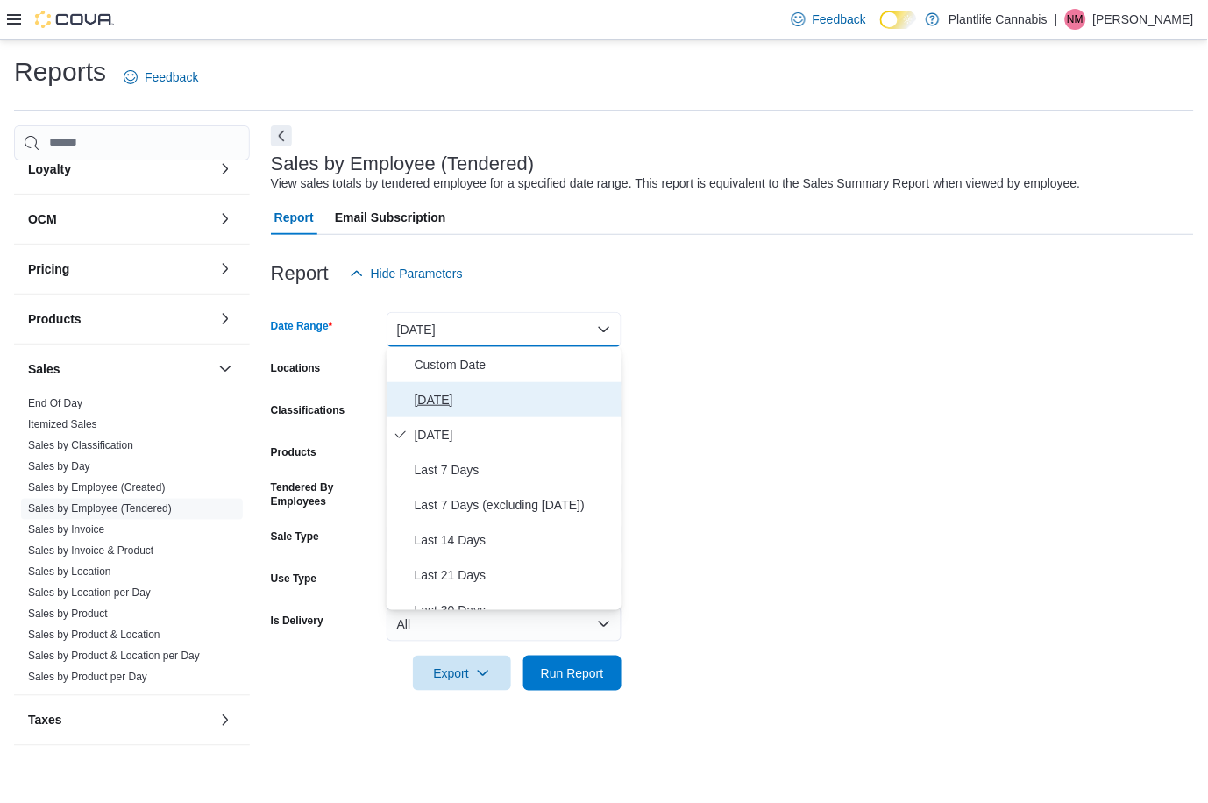
click at [519, 387] on button "Today" at bounding box center [504, 399] width 235 height 35
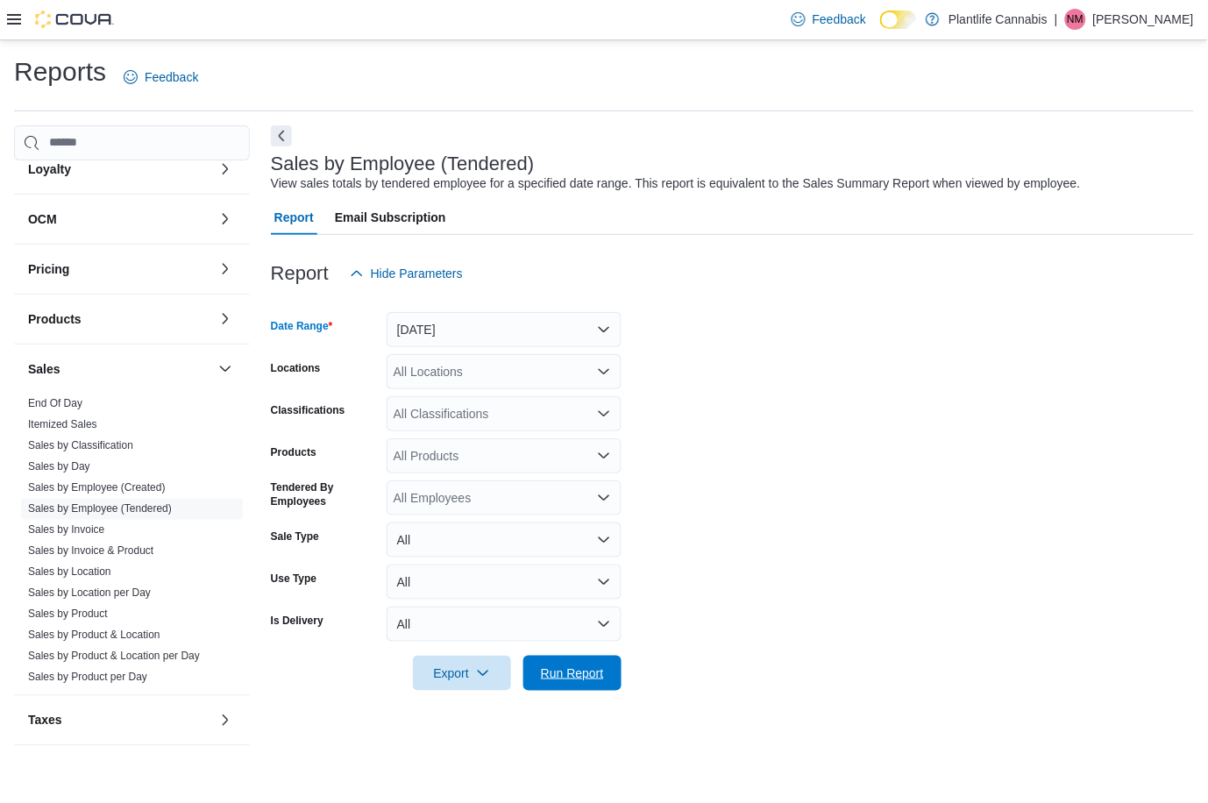
click at [580, 657] on span "Run Report" at bounding box center [572, 673] width 77 height 35
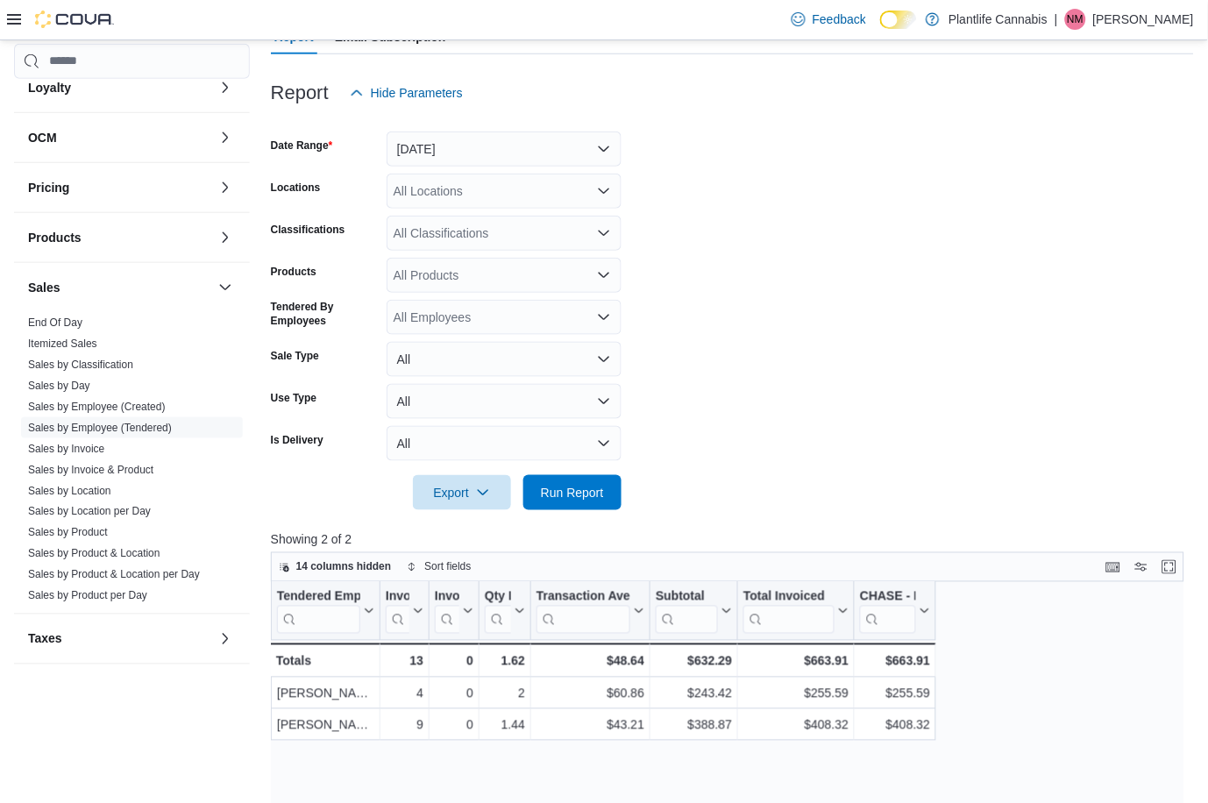
scroll to position [202, 0]
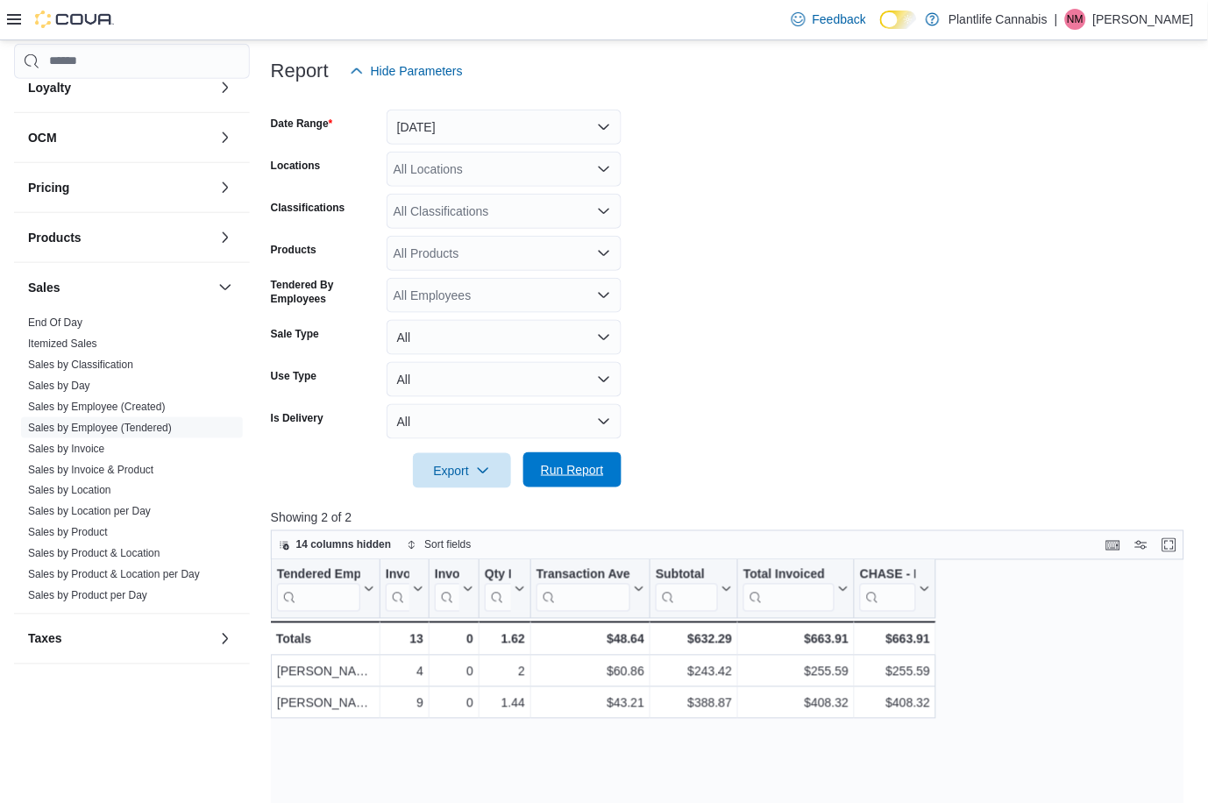
click at [577, 458] on span "Run Report" at bounding box center [572, 469] width 77 height 35
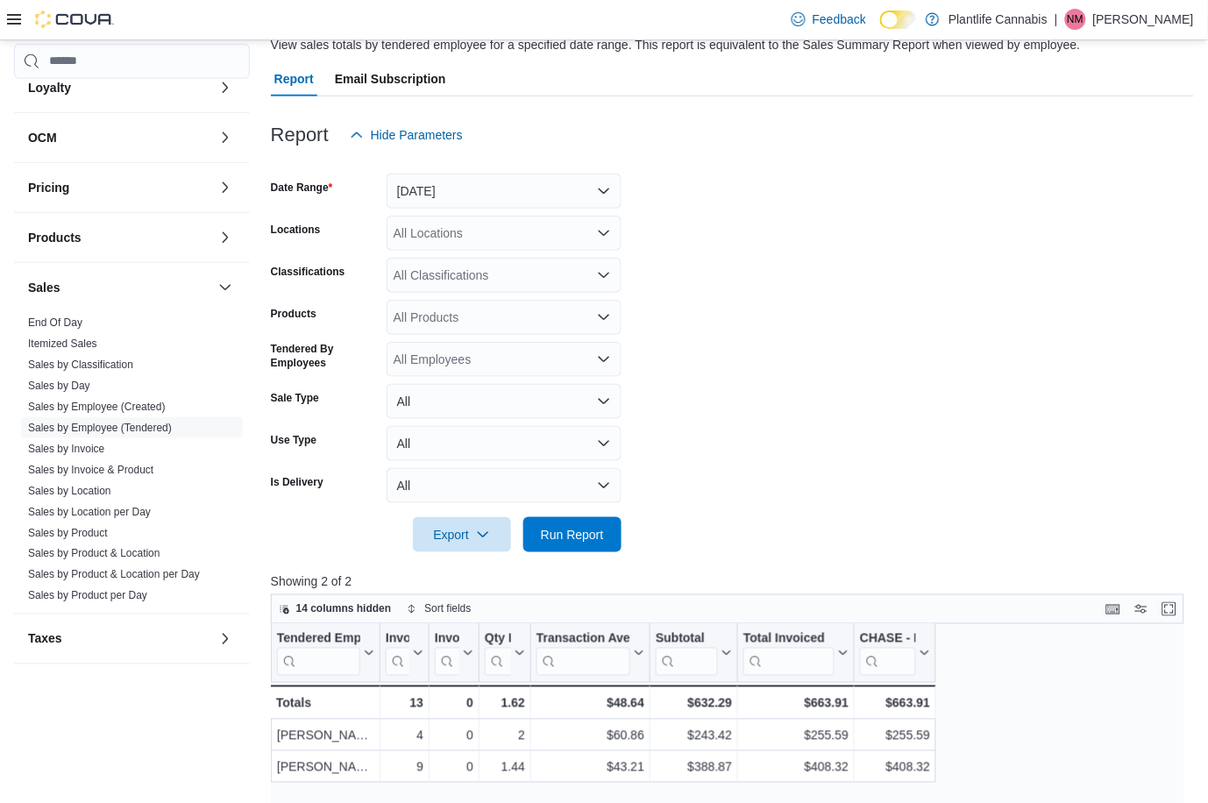
scroll to position [174, 0]
